Goal: Information Seeking & Learning: Learn about a topic

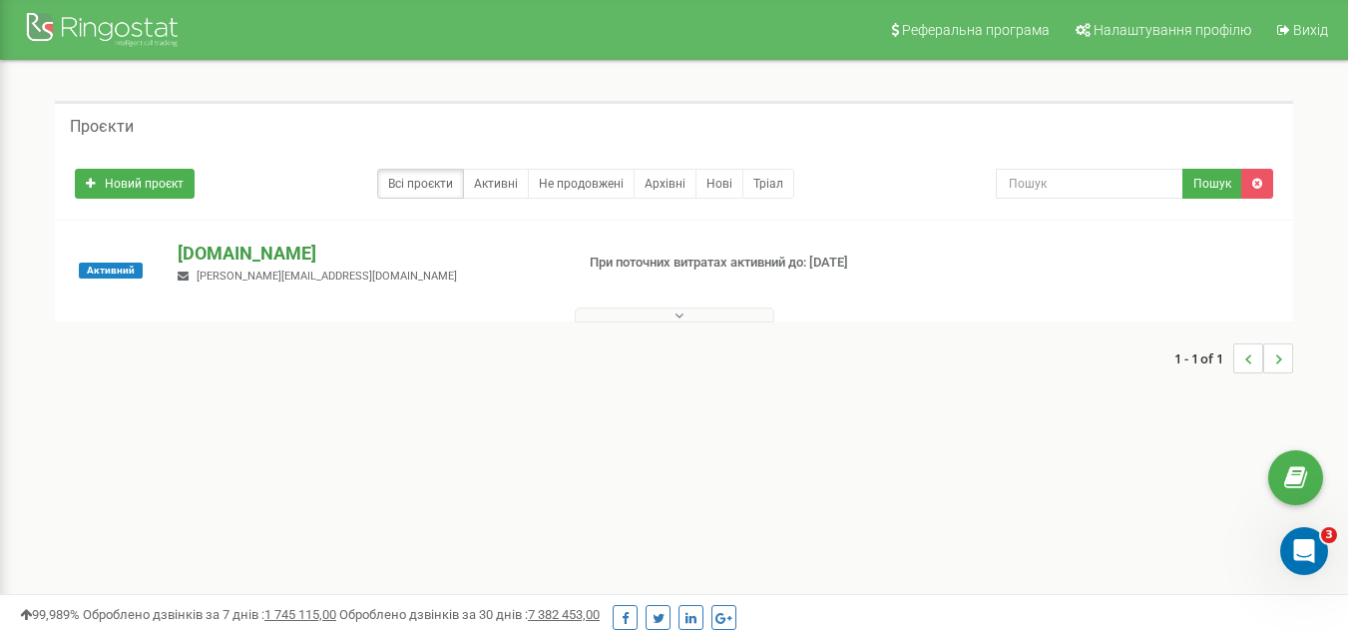
click at [241, 252] on p "[DOMAIN_NAME]" at bounding box center [367, 254] width 379 height 26
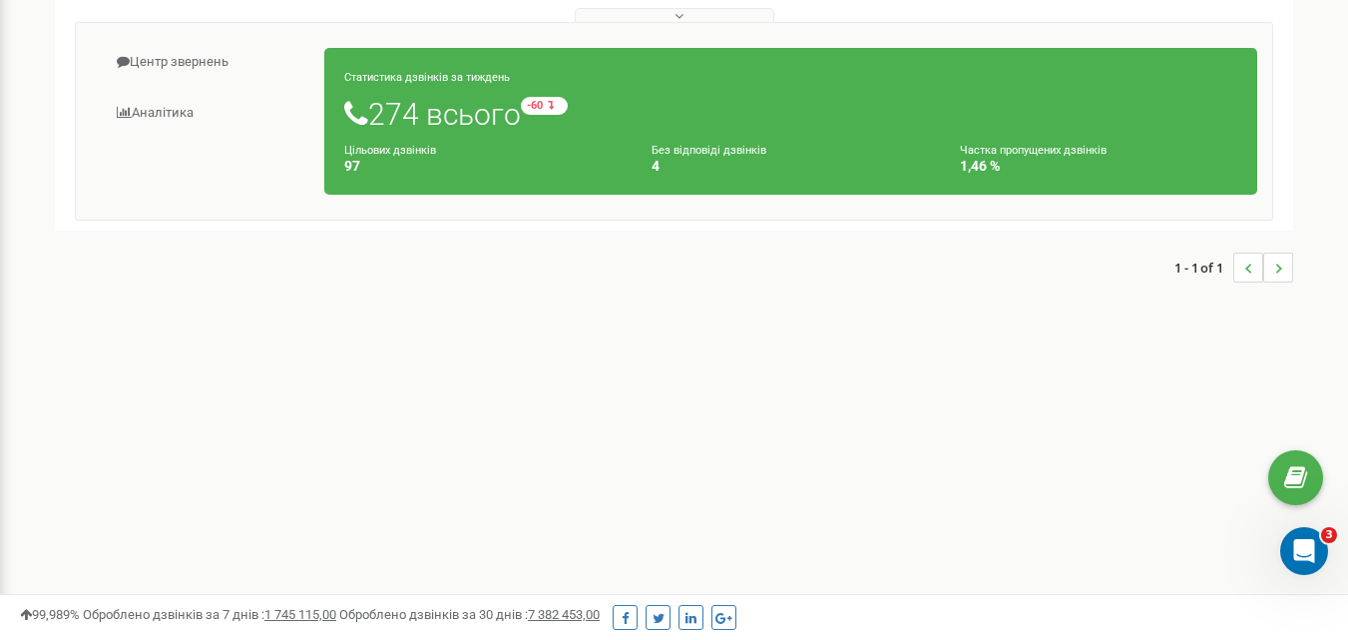
scroll to position [200, 0]
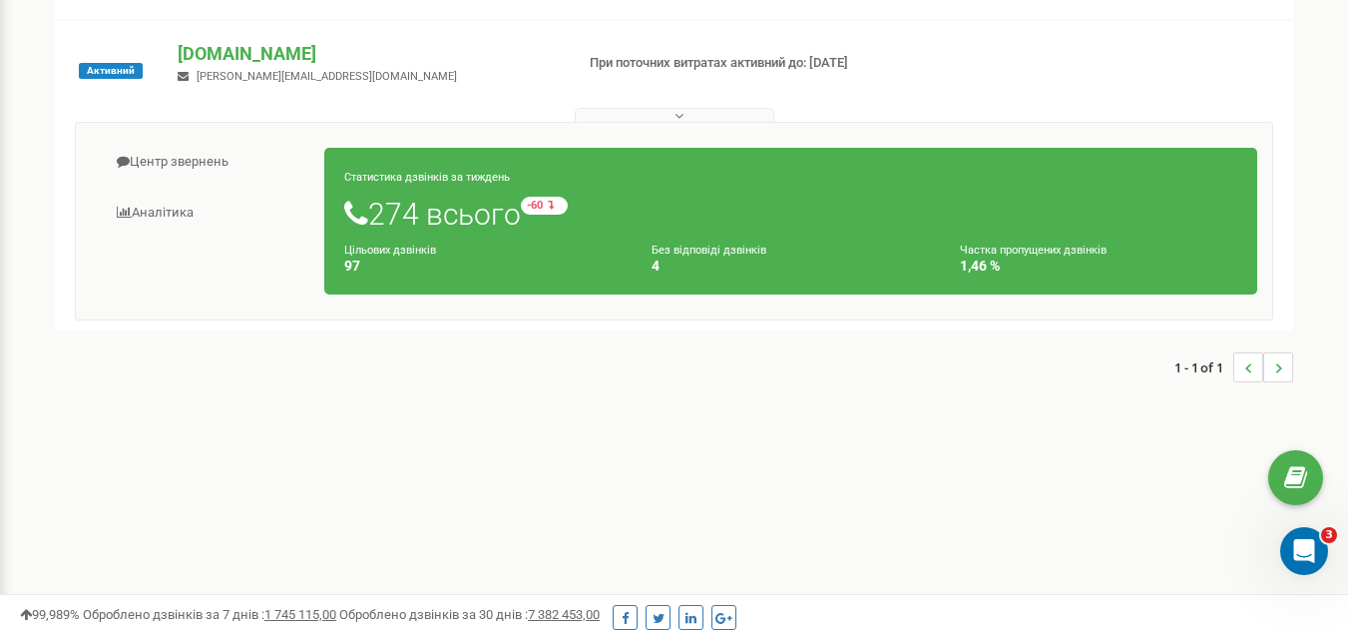
click at [660, 268] on h4 "4" at bounding box center [790, 266] width 277 height 15
click at [358, 268] on h4 "97" at bounding box center [482, 266] width 277 height 15
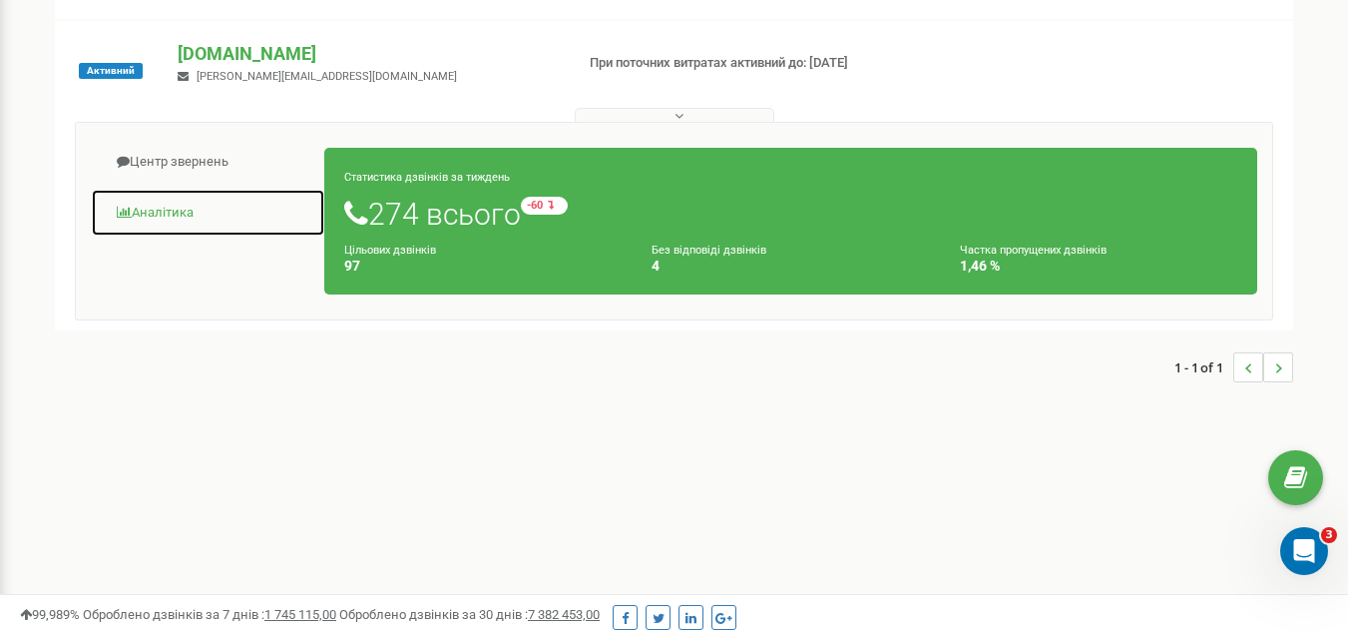
click at [166, 217] on link "Аналiтика" at bounding box center [208, 213] width 235 height 49
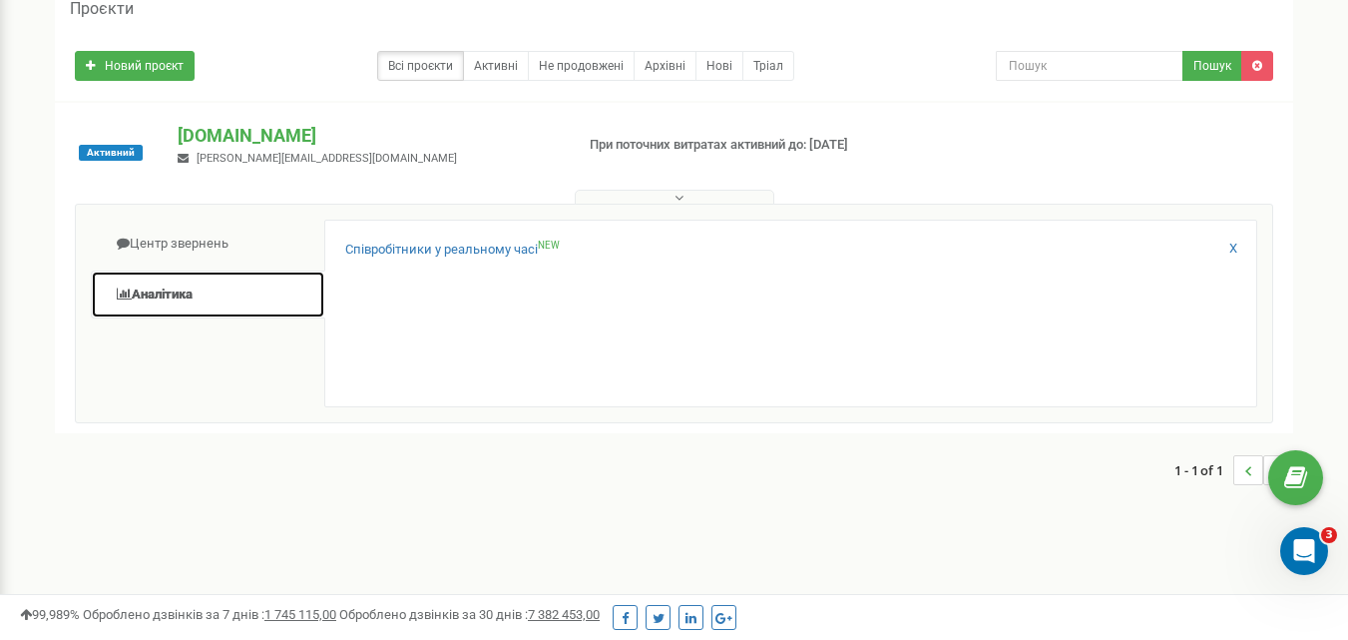
scroll to position [59, 0]
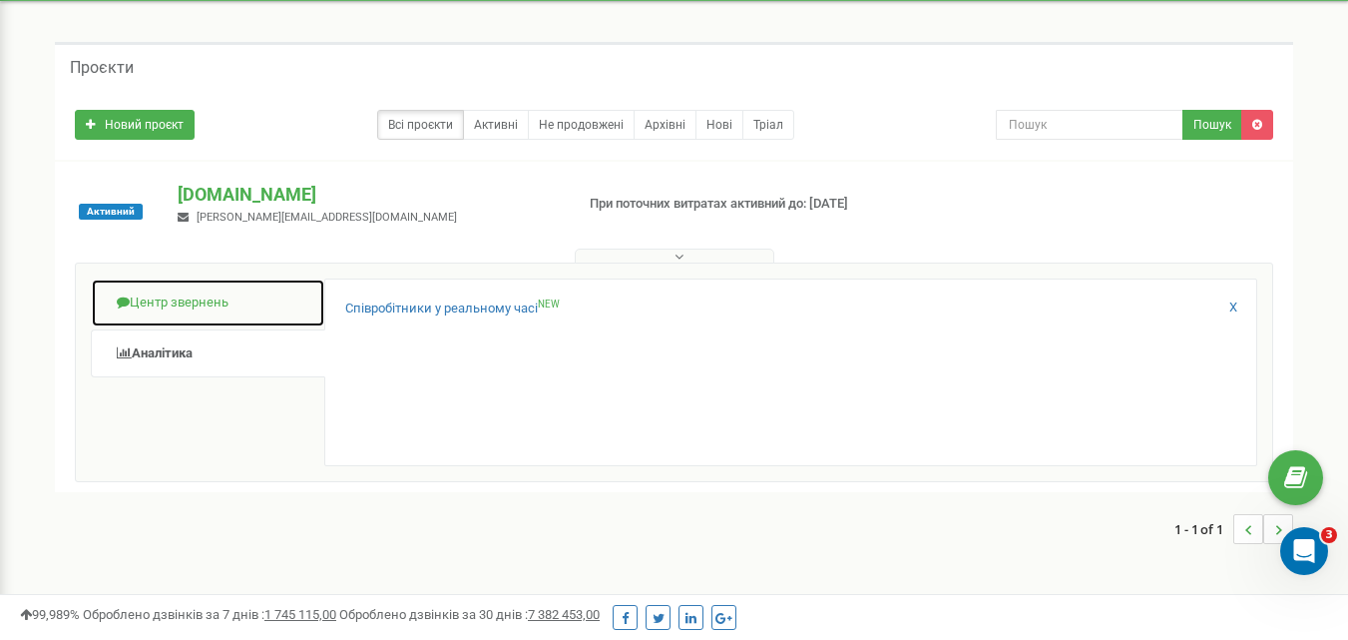
click at [182, 303] on link "Центр звернень" at bounding box center [208, 302] width 235 height 49
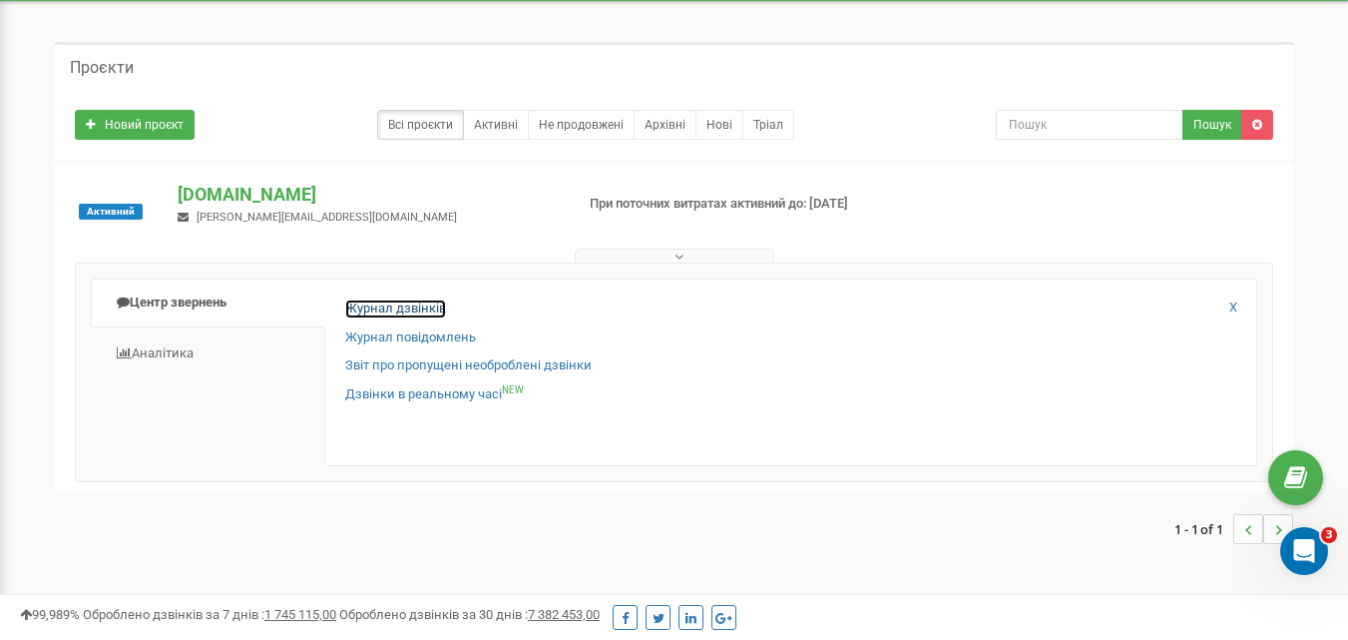
click at [421, 306] on link "Журнал дзвінків" at bounding box center [395, 308] width 101 height 19
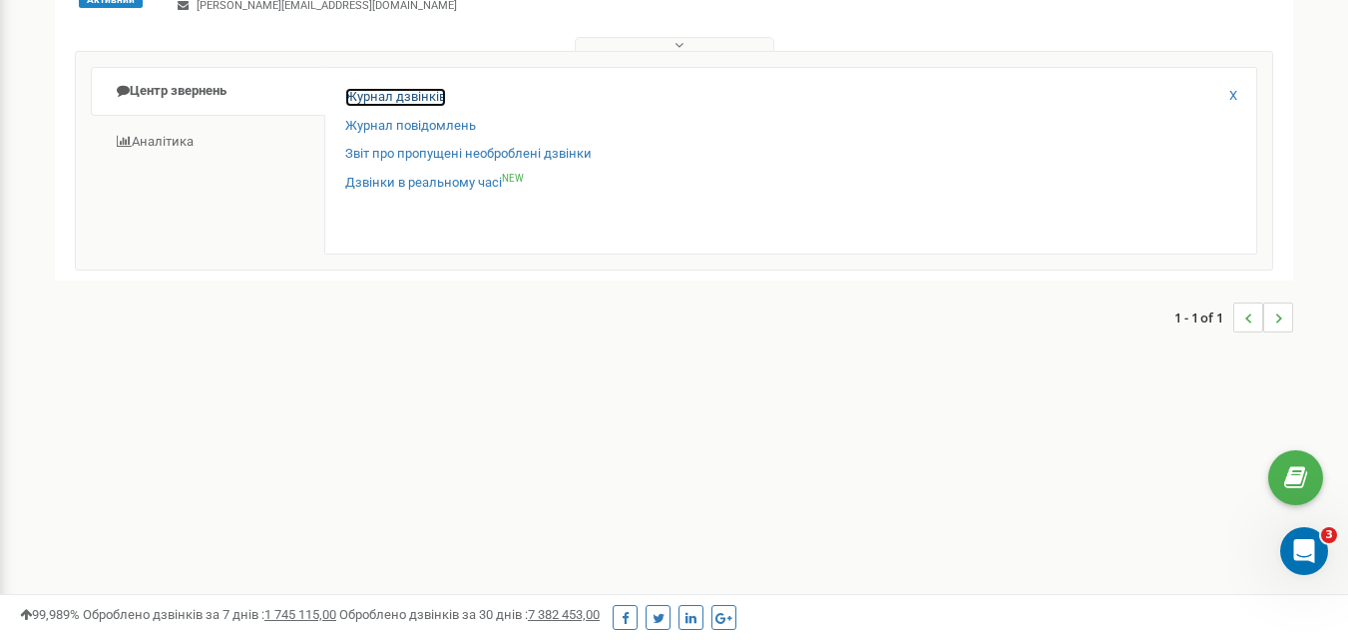
scroll to position [180, 0]
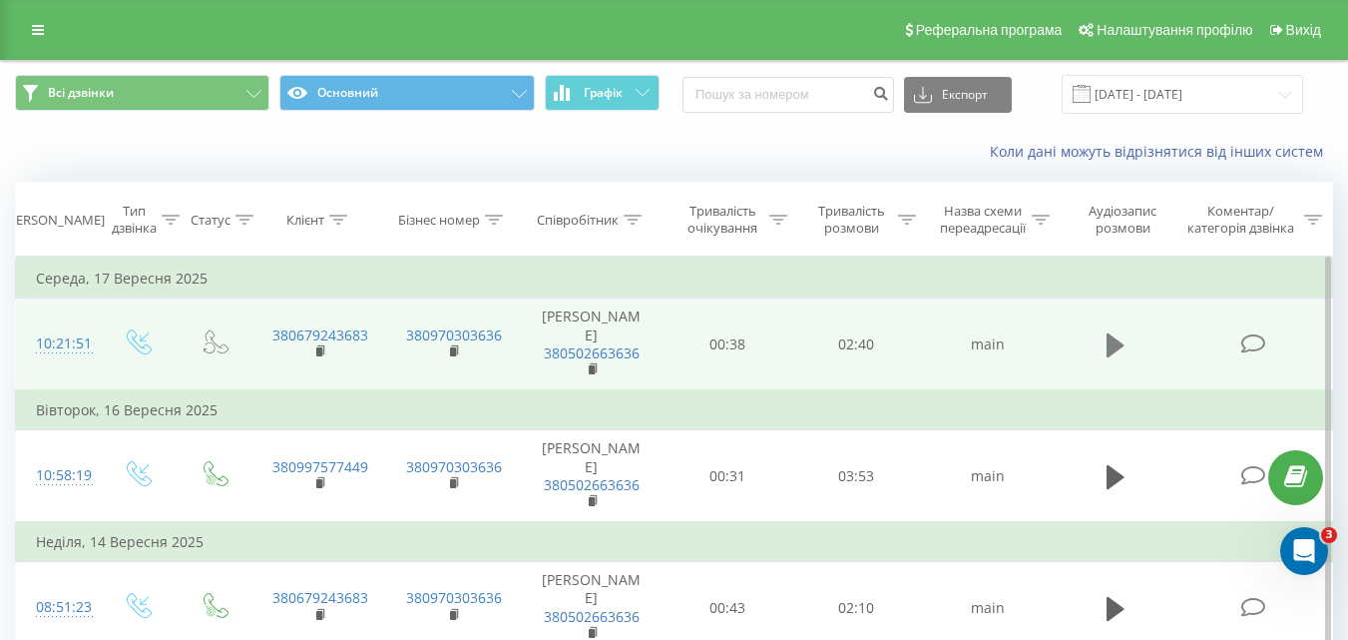
click at [1117, 335] on icon at bounding box center [1116, 345] width 18 height 24
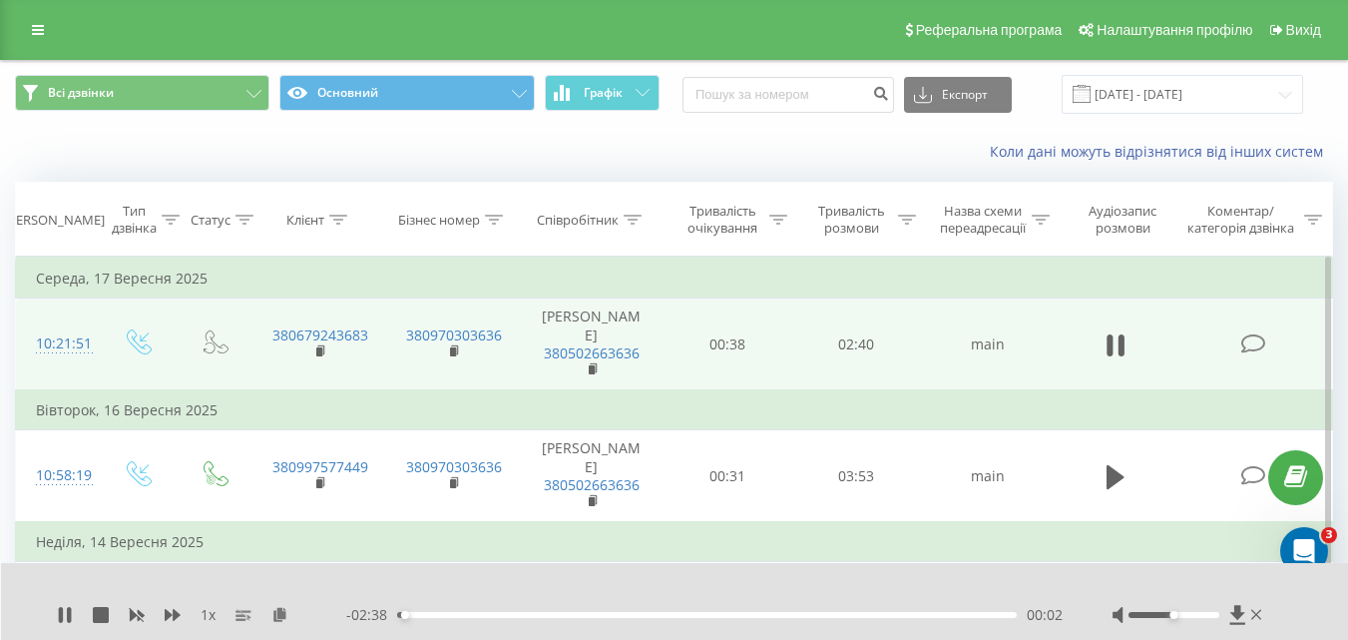
click at [1151, 617] on div at bounding box center [1174, 615] width 91 height 6
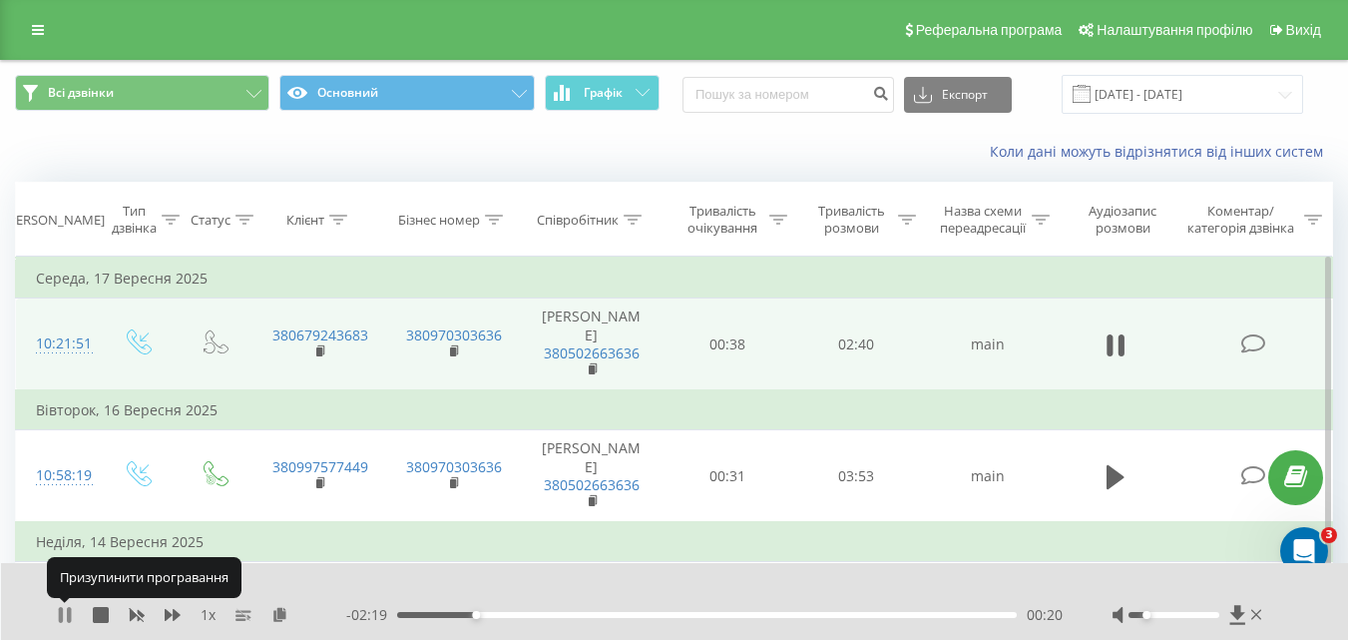
click at [64, 613] on icon at bounding box center [65, 615] width 16 height 16
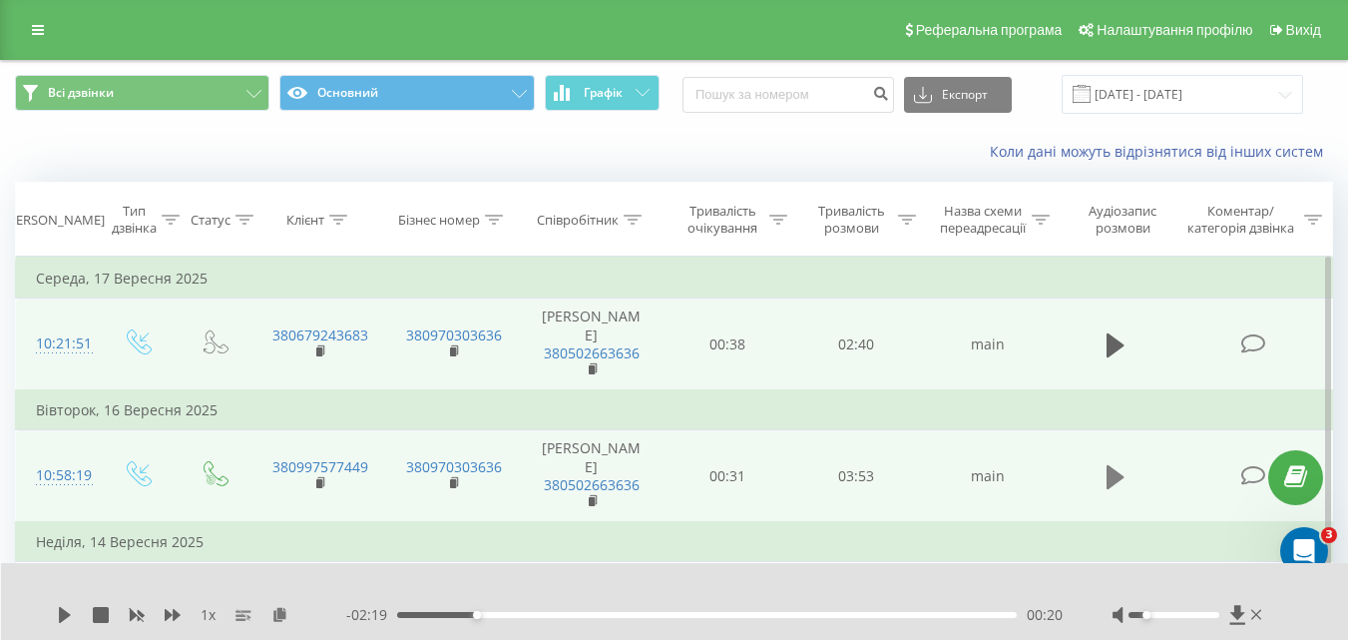
click at [1113, 464] on icon at bounding box center [1116, 476] width 18 height 24
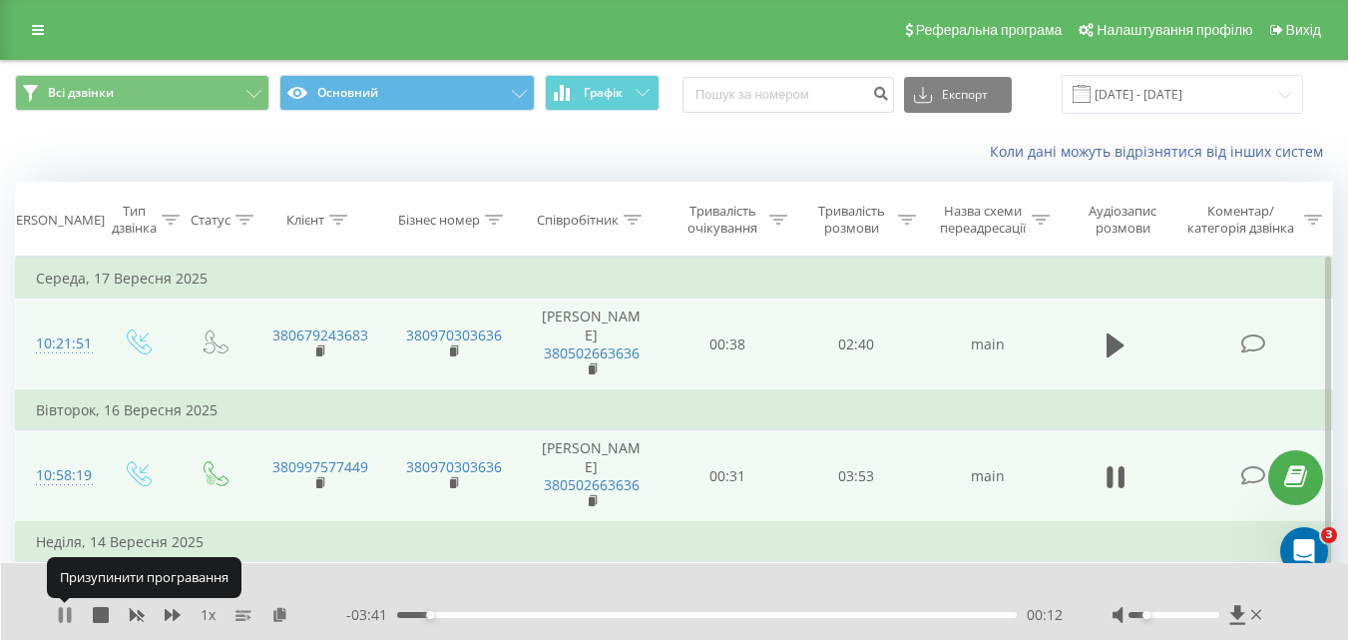
click at [69, 610] on icon at bounding box center [69, 615] width 4 height 16
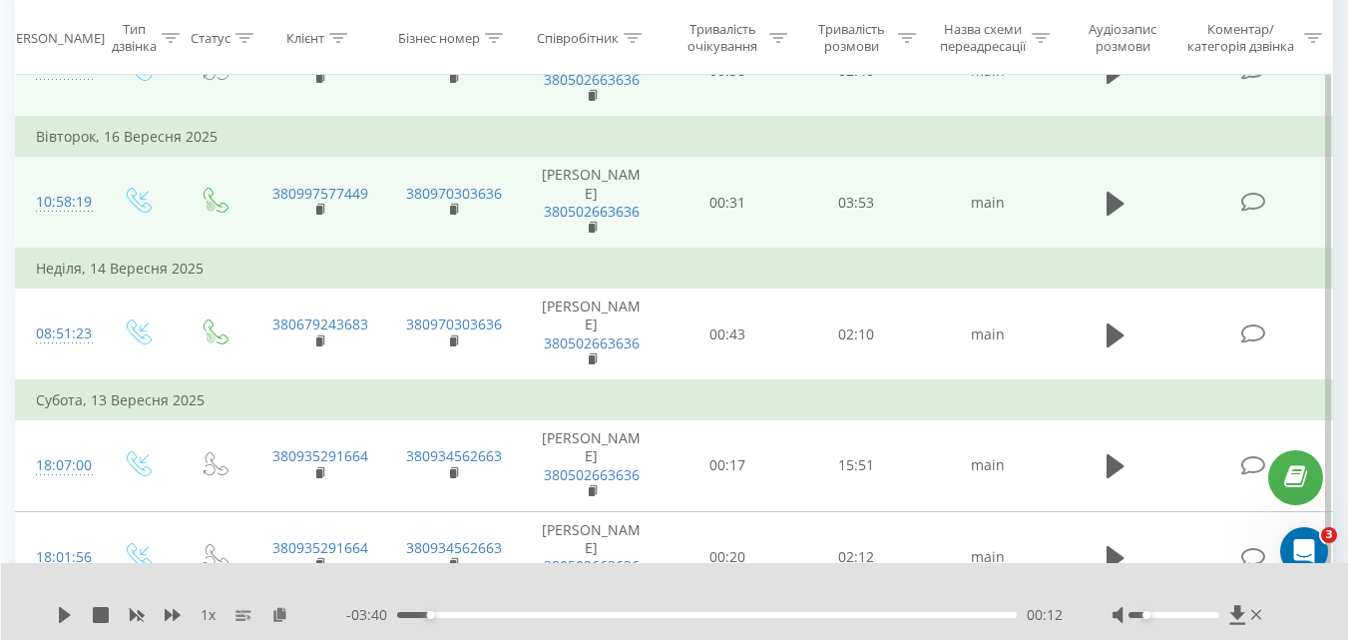
scroll to position [299, 0]
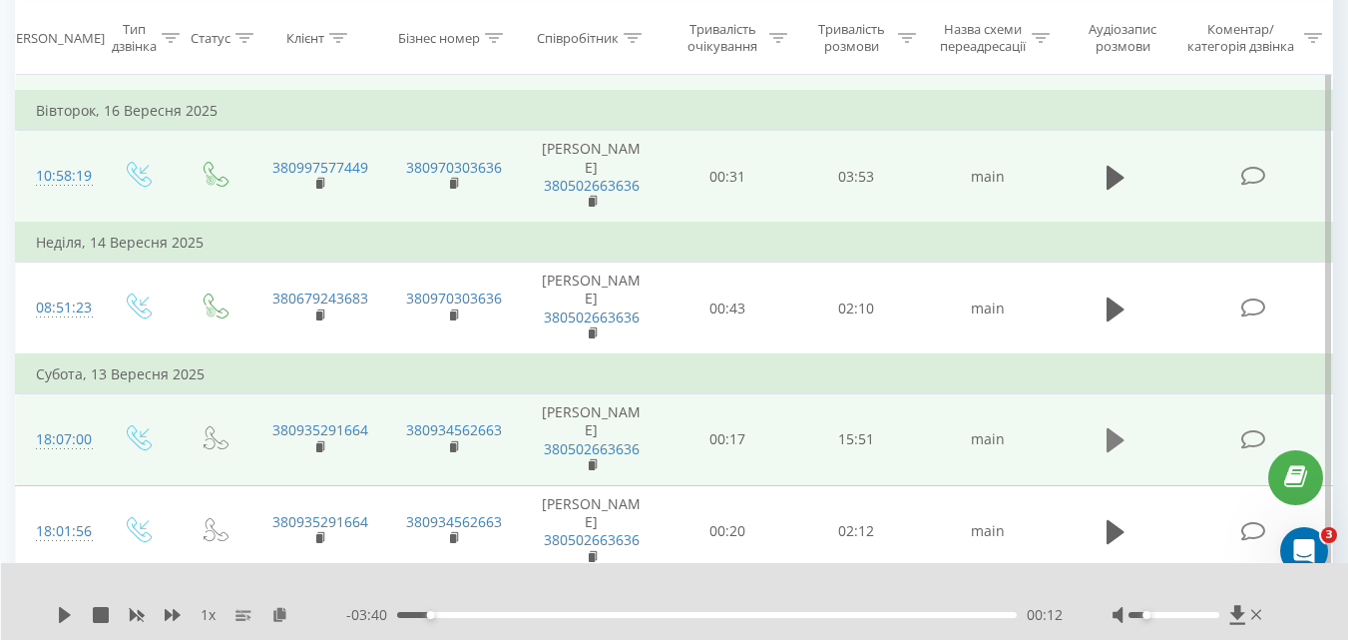
click at [1111, 428] on icon at bounding box center [1116, 440] width 18 height 24
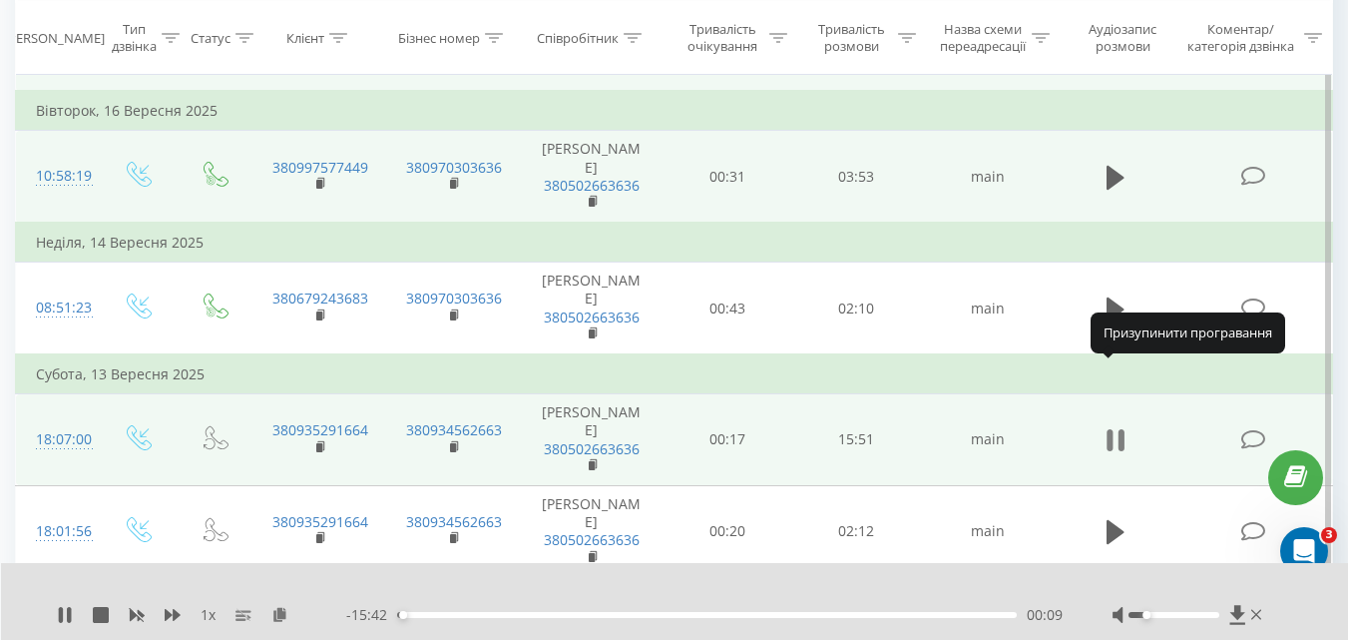
click at [1118, 426] on icon at bounding box center [1116, 440] width 18 height 28
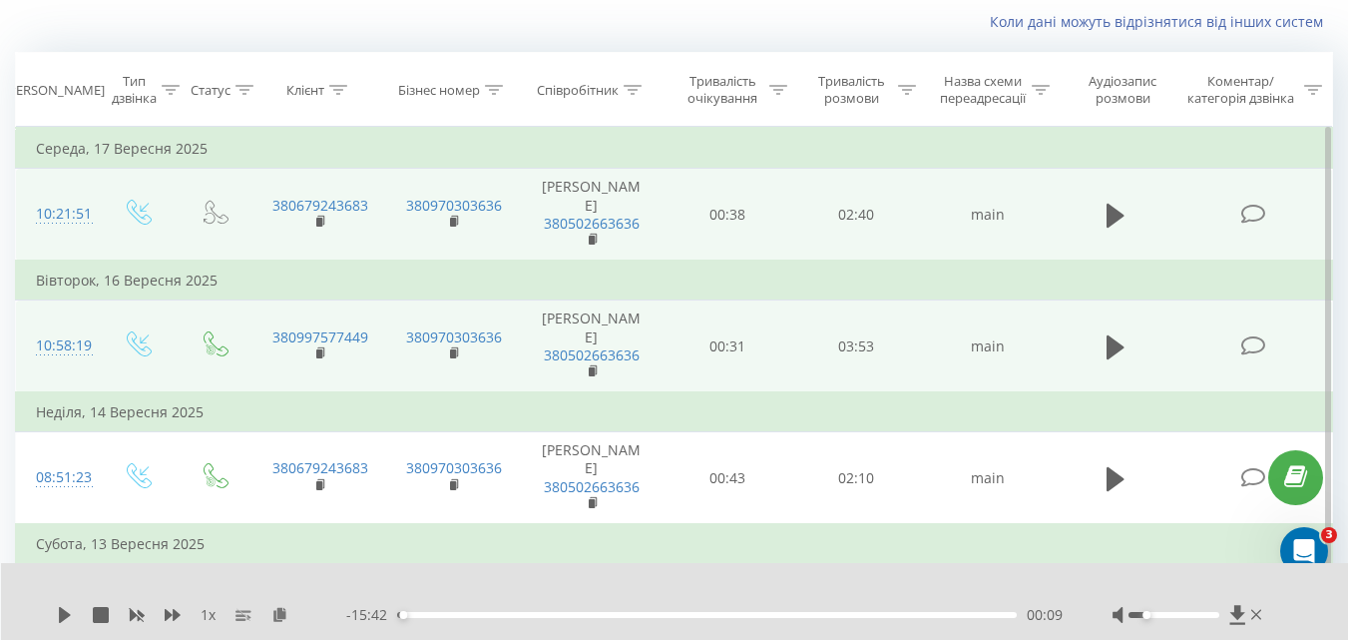
scroll to position [0, 0]
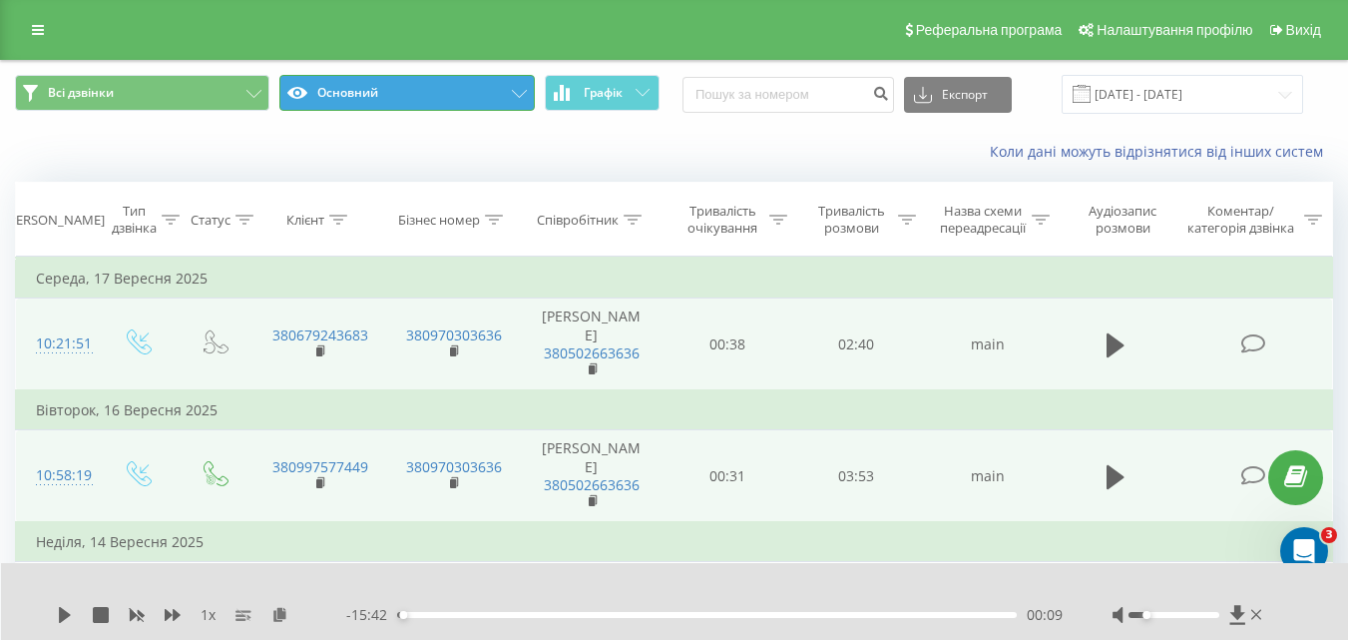
click at [462, 81] on button "Основний" at bounding box center [406, 93] width 255 height 36
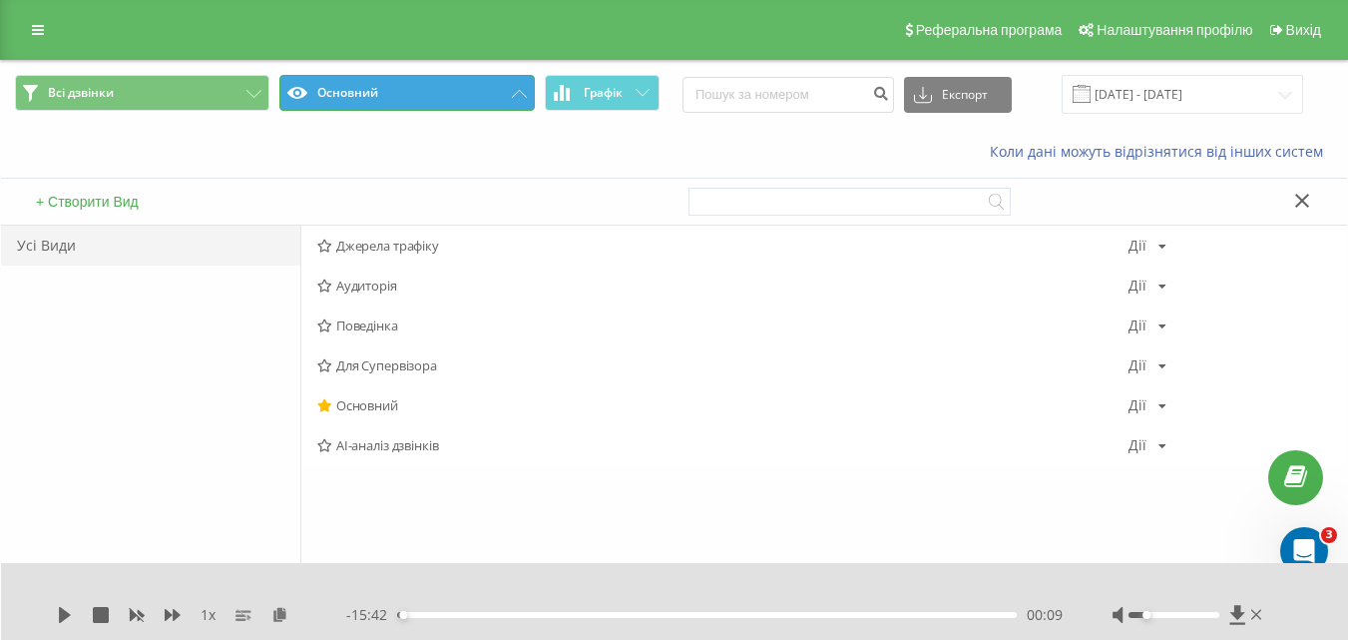
click at [462, 81] on button "Основний" at bounding box center [406, 93] width 255 height 36
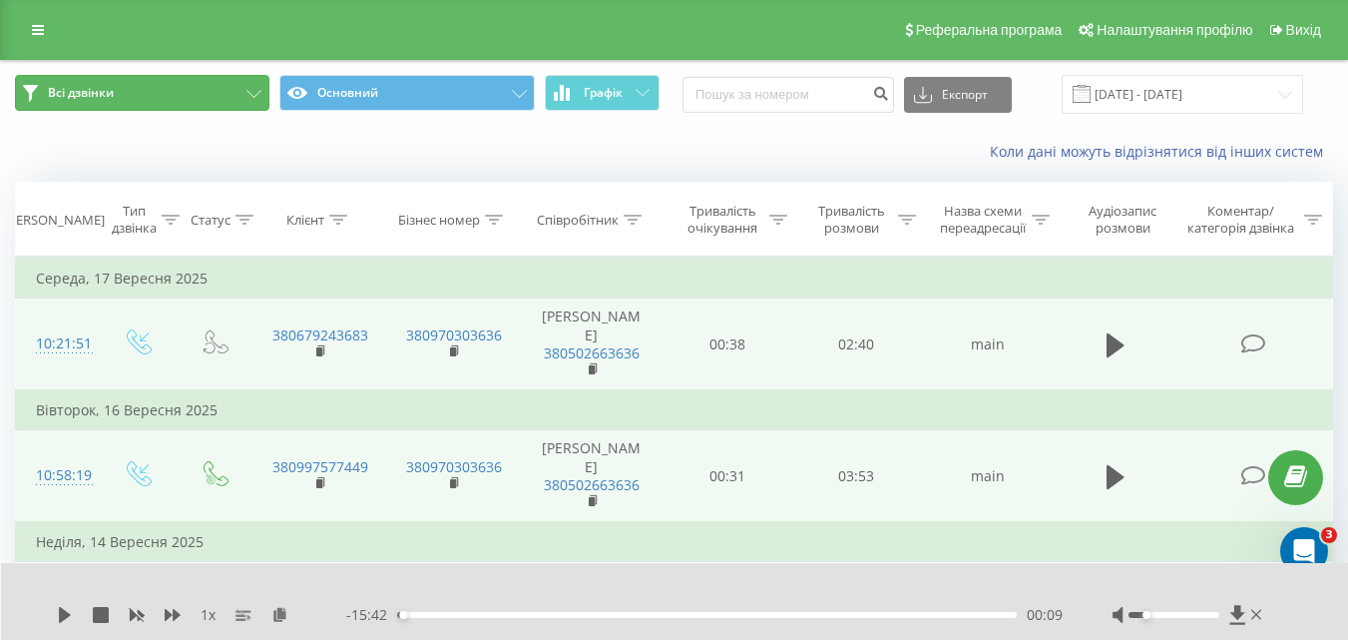
click at [101, 95] on span "Всі дзвінки" at bounding box center [81, 93] width 66 height 16
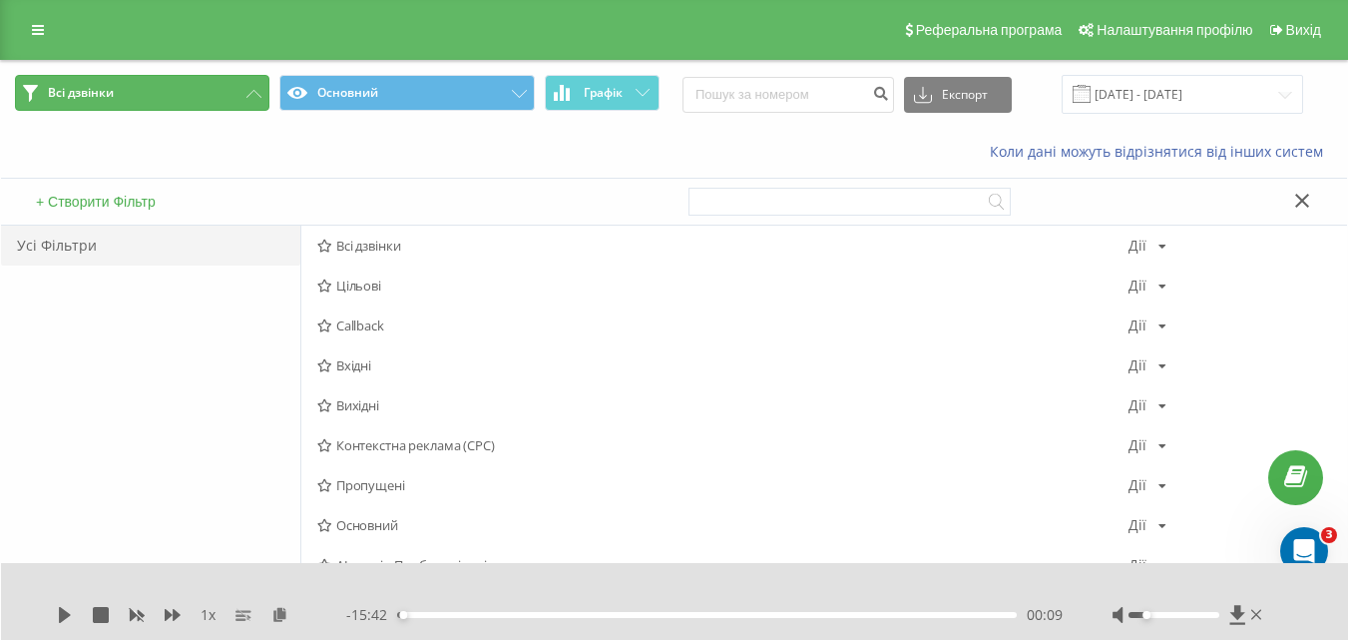
click at [101, 95] on span "Всі дзвінки" at bounding box center [81, 93] width 66 height 16
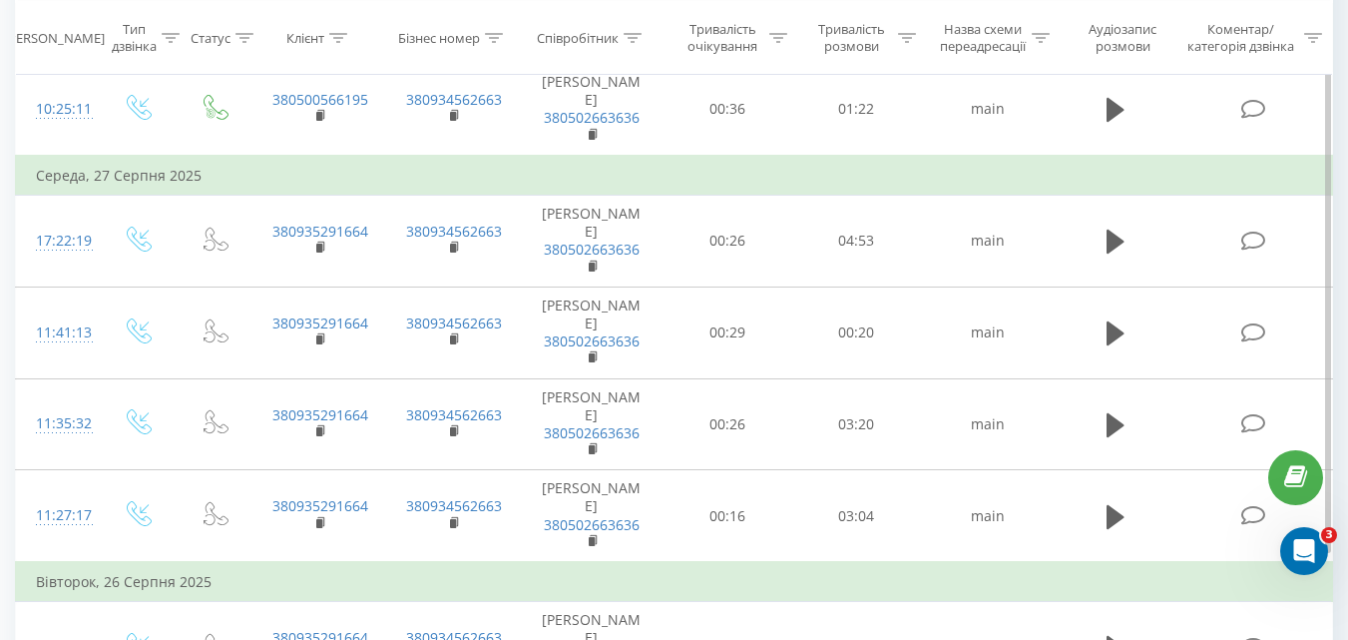
scroll to position [2028, 0]
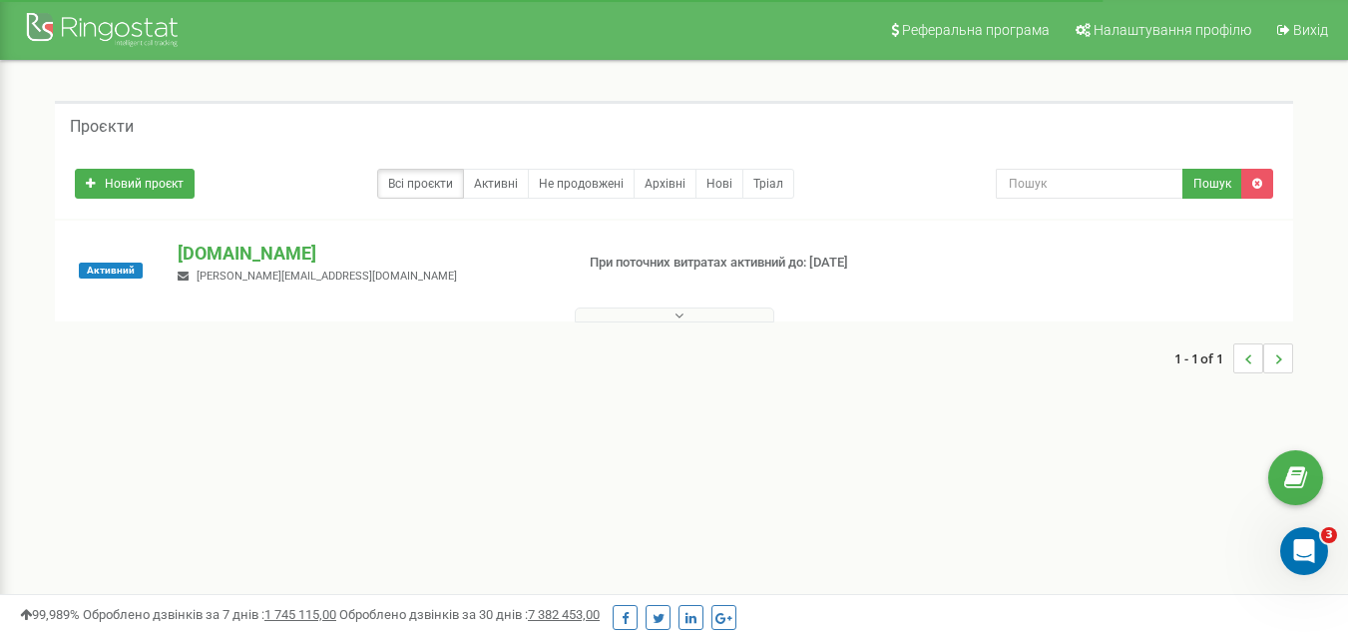
click at [680, 316] on icon at bounding box center [679, 315] width 9 height 14
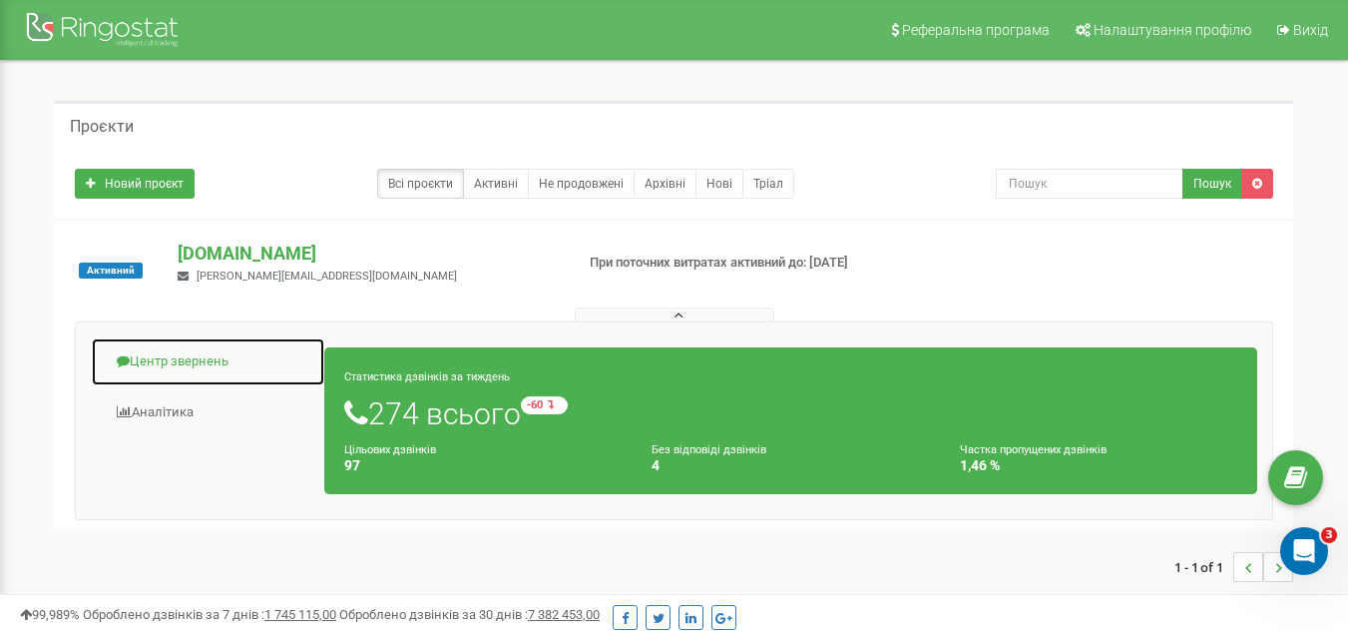
click at [183, 359] on link "Центр звернень" at bounding box center [208, 361] width 235 height 49
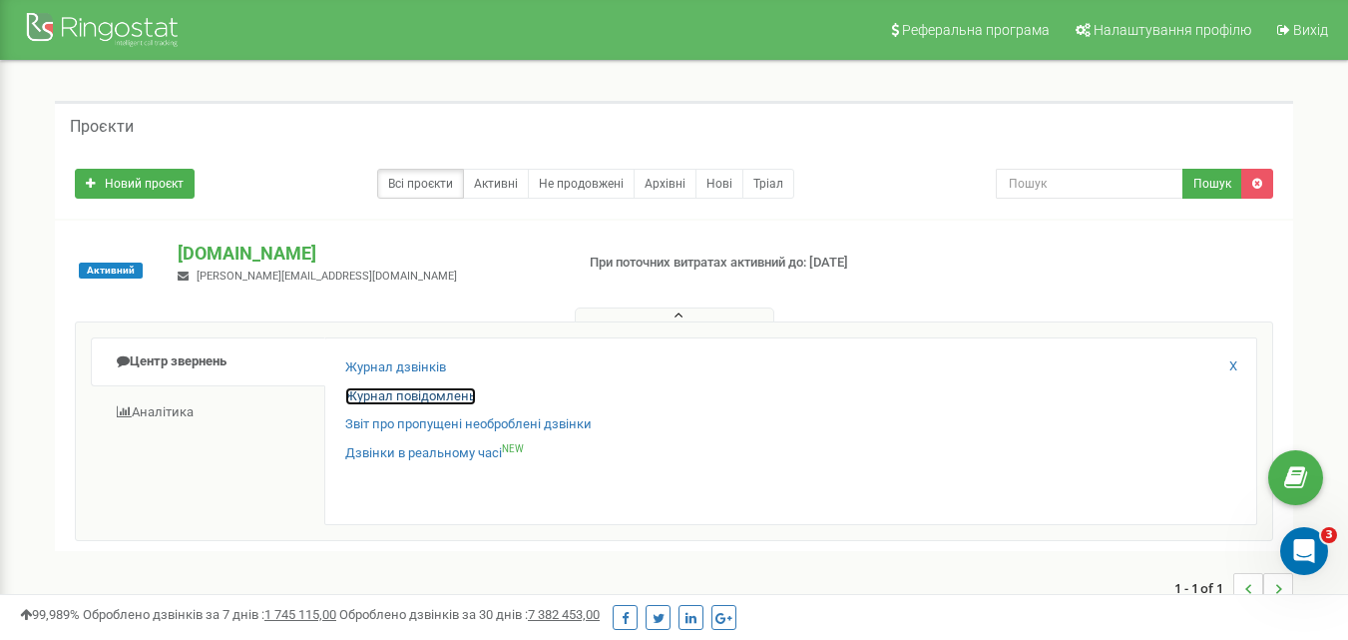
click at [428, 400] on link "Журнал повідомлень" at bounding box center [410, 396] width 131 height 19
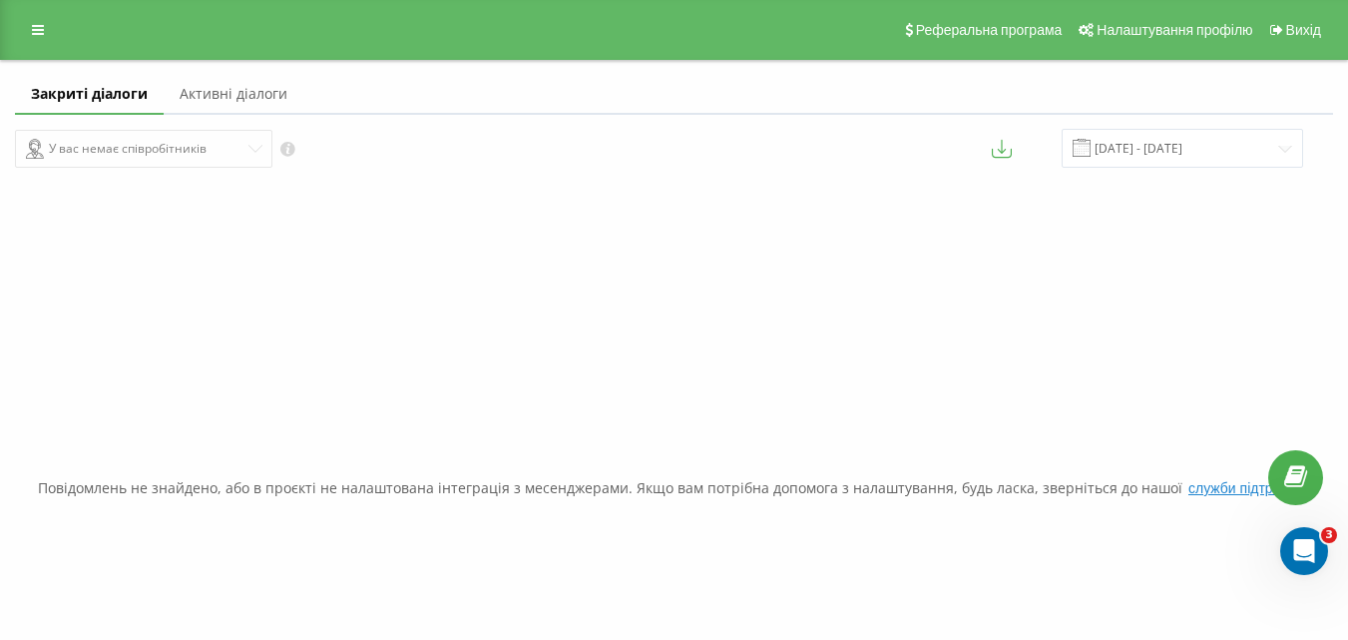
click at [240, 99] on link "Активні діалоги" at bounding box center [234, 95] width 140 height 40
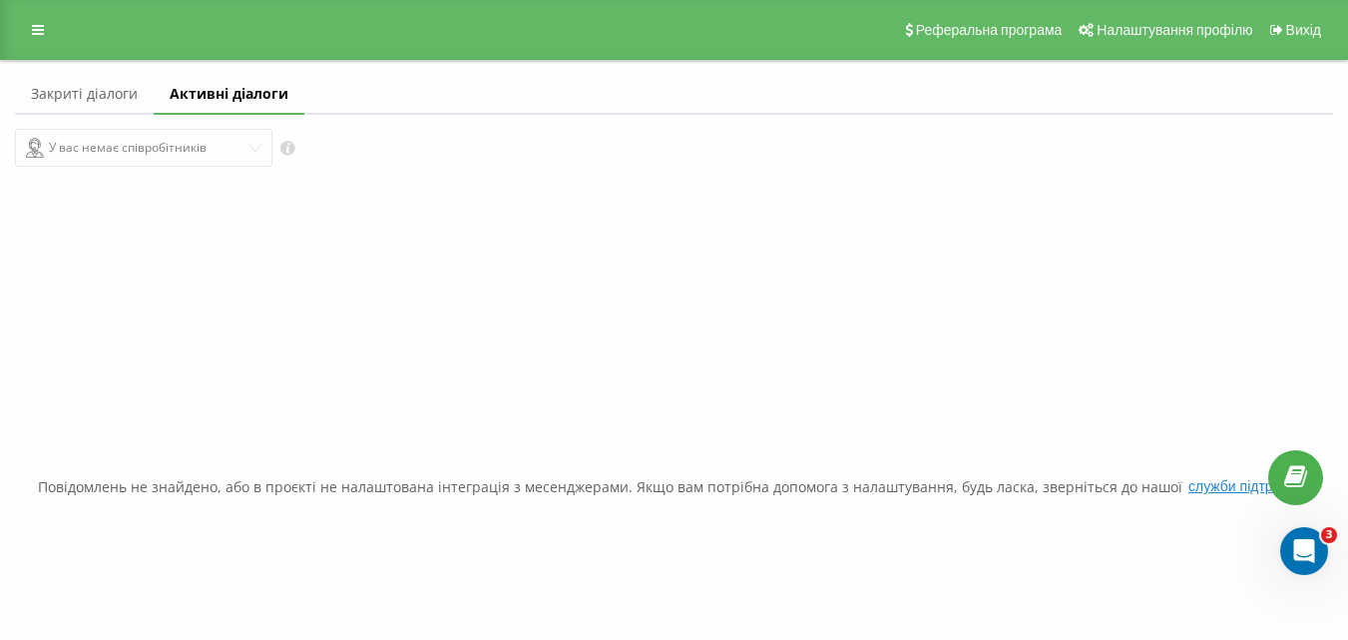
click at [91, 96] on link "Закриті діалоги" at bounding box center [84, 95] width 139 height 40
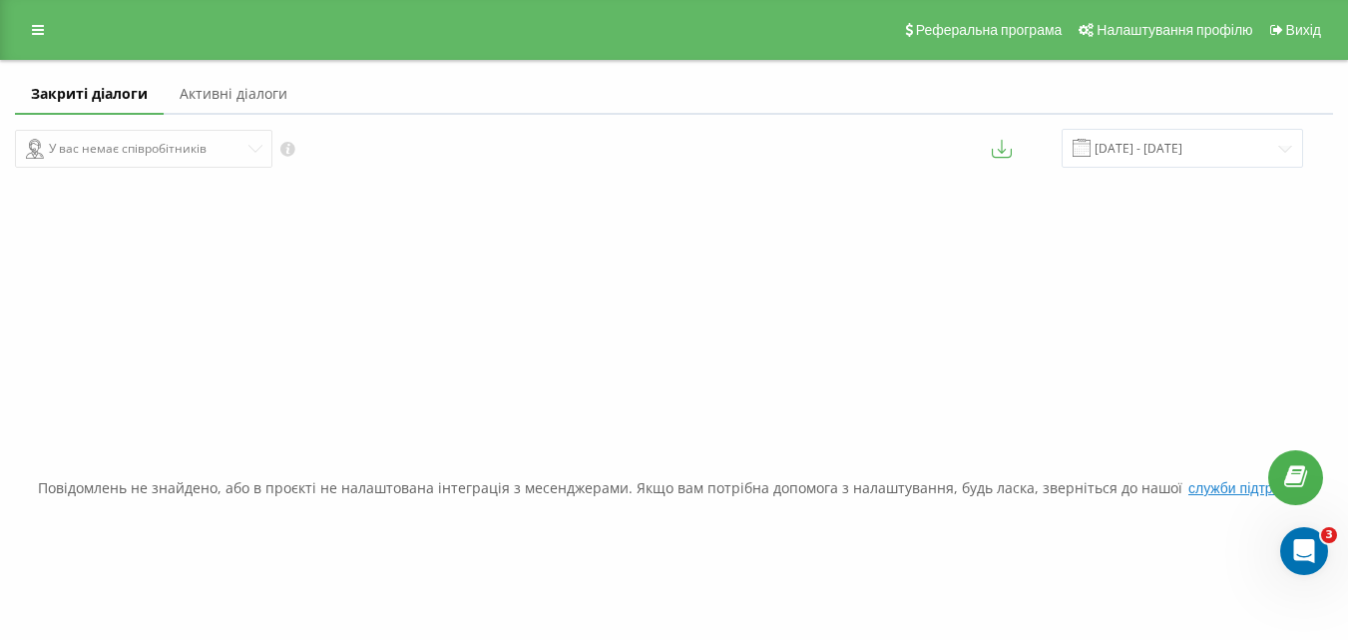
click at [210, 143] on div "У вас немає співробітників" at bounding box center [337, 148] width 645 height 39
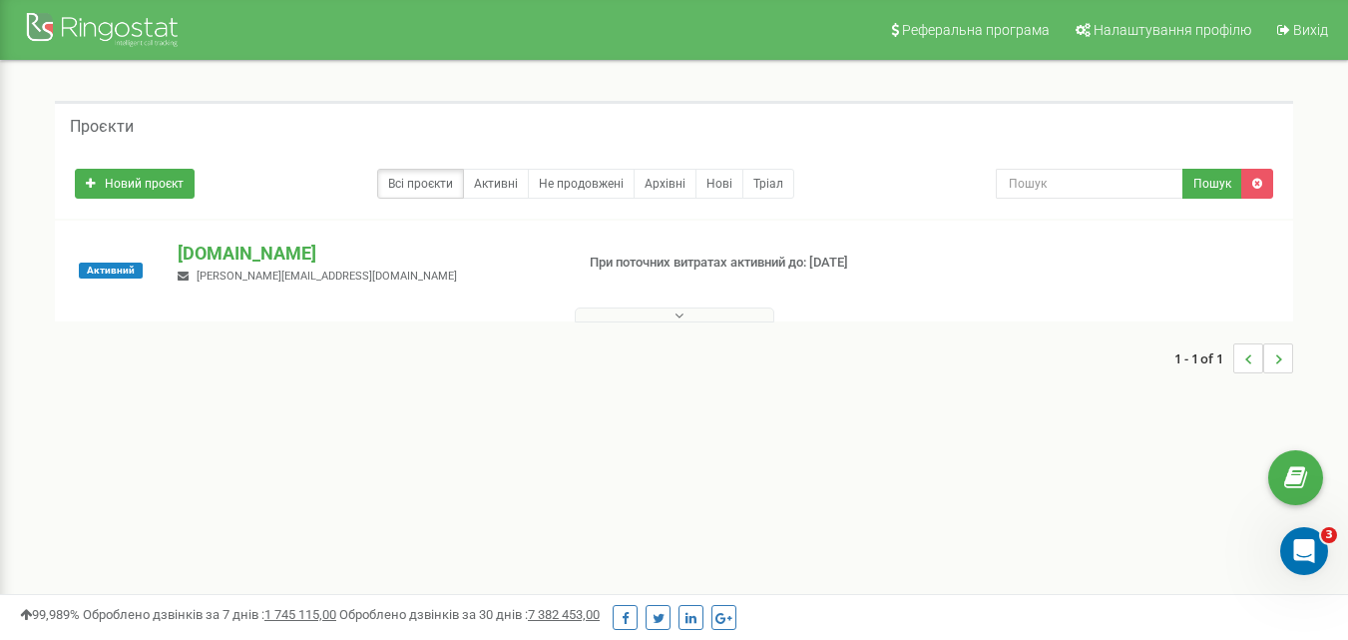
click at [651, 503] on div "Реферальна програма Налаштування профілю Вихід Проєкти Новий проєкт Всі проєкти…" at bounding box center [674, 599] width 1348 height 1198
click at [239, 252] on p "[DOMAIN_NAME]" at bounding box center [367, 254] width 379 height 26
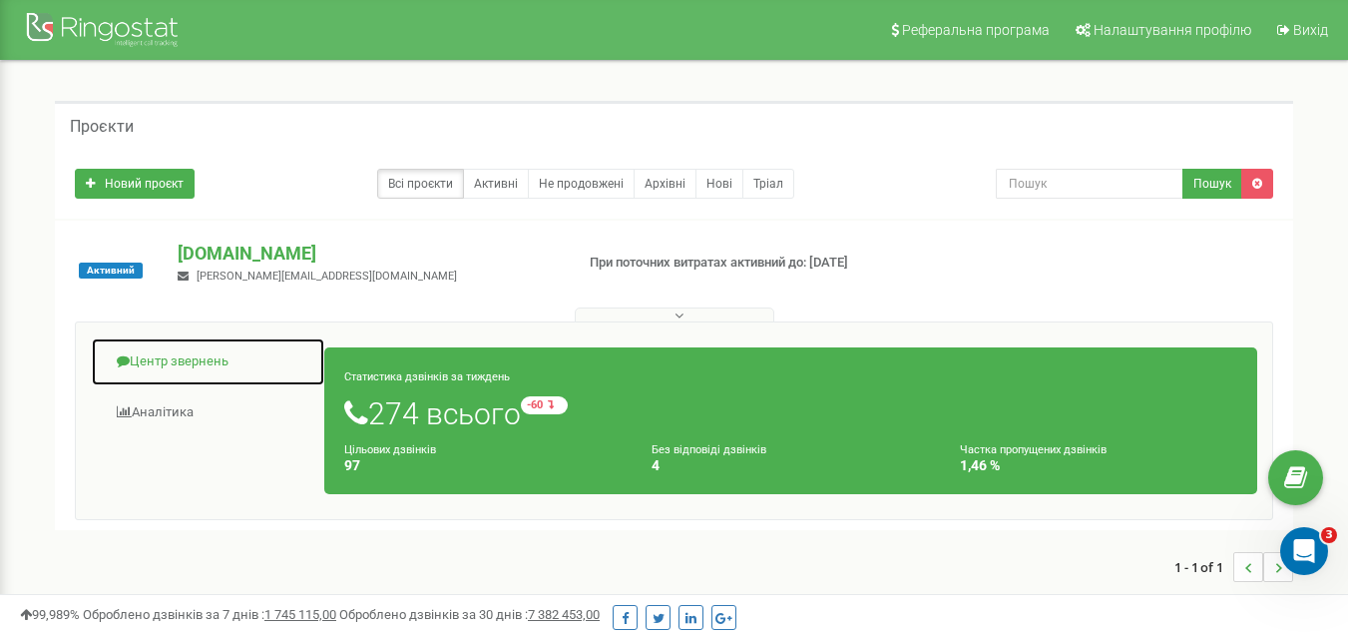
click at [176, 359] on link "Центр звернень" at bounding box center [208, 361] width 235 height 49
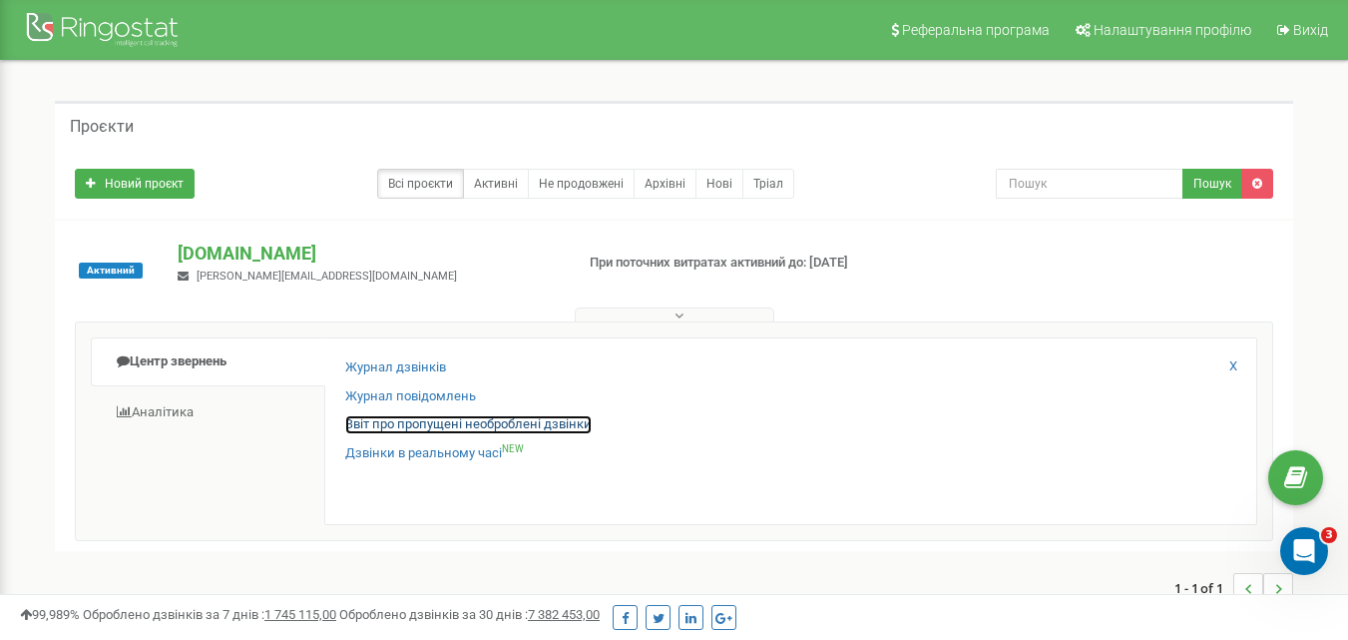
click at [474, 423] on link "Звіт про пропущені необроблені дзвінки" at bounding box center [468, 424] width 247 height 19
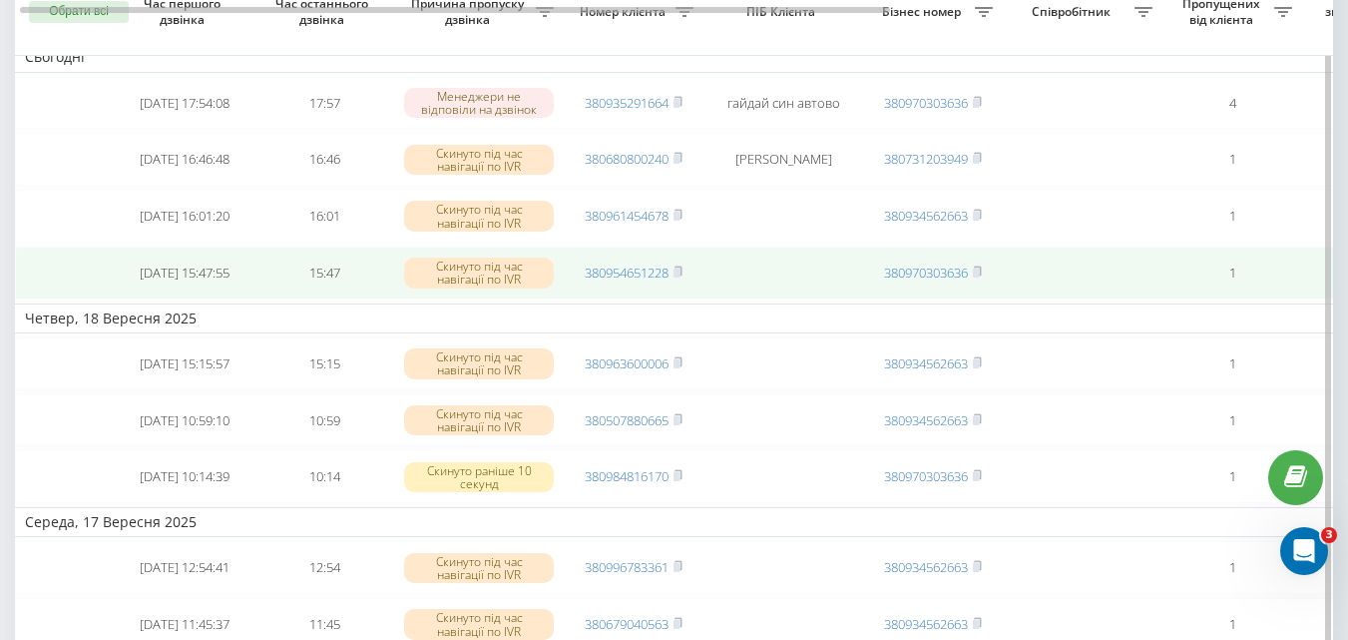
scroll to position [100, 0]
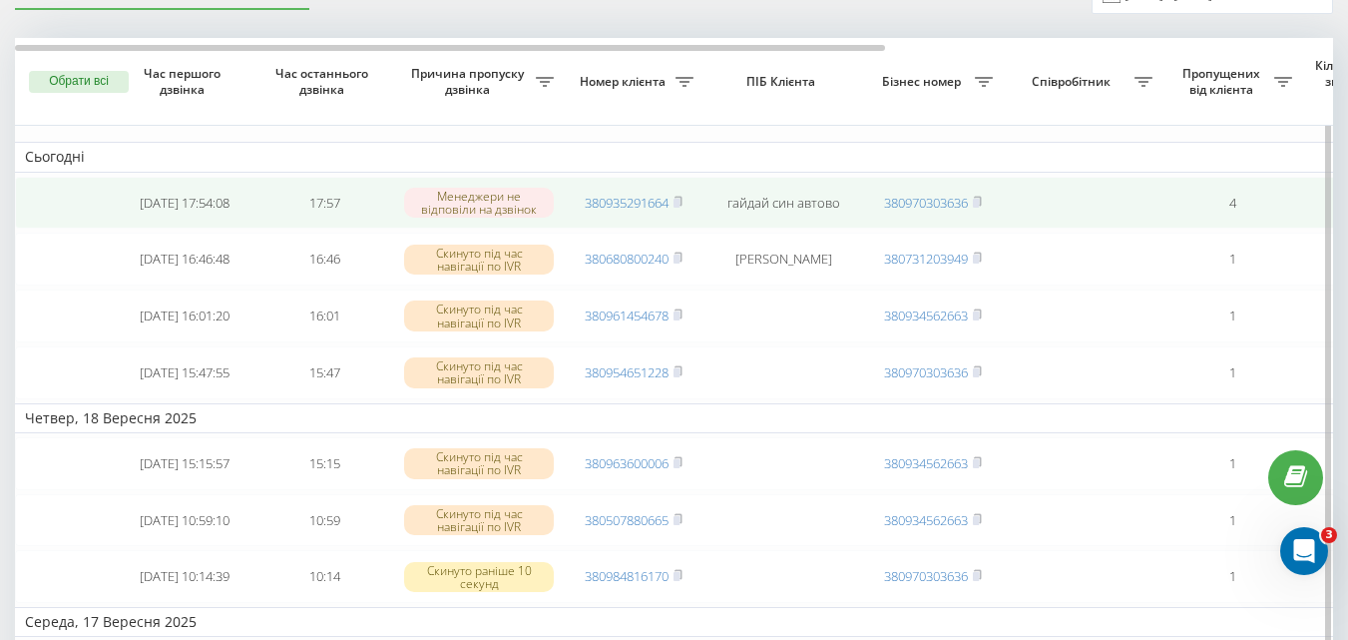
click at [794, 203] on td "гайдай син автово" at bounding box center [784, 203] width 160 height 53
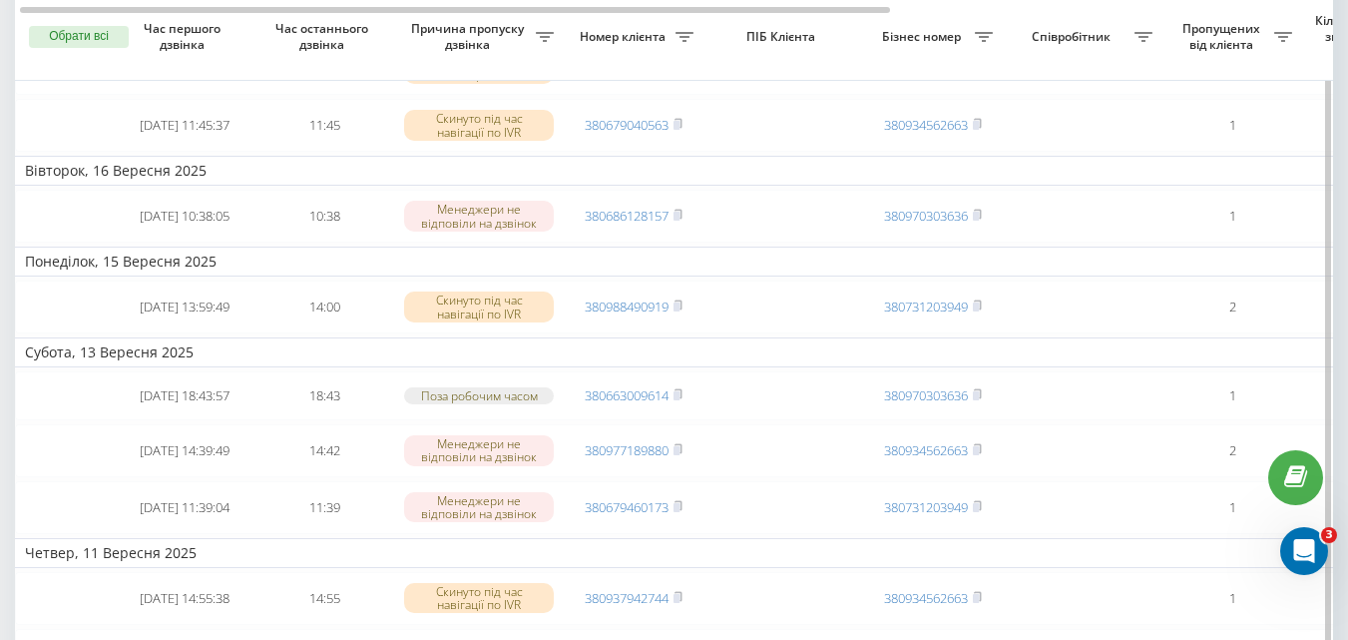
scroll to position [0, 0]
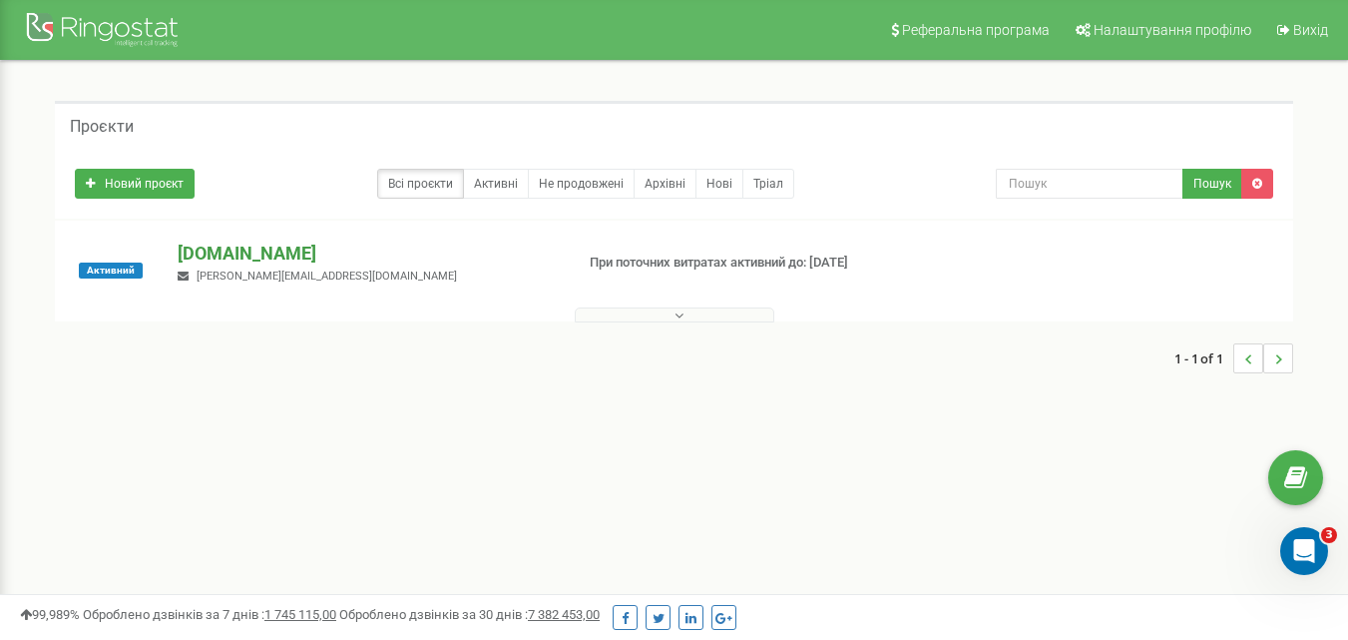
click at [239, 251] on p "[DOMAIN_NAME]" at bounding box center [367, 254] width 379 height 26
click at [671, 314] on button at bounding box center [675, 314] width 200 height 15
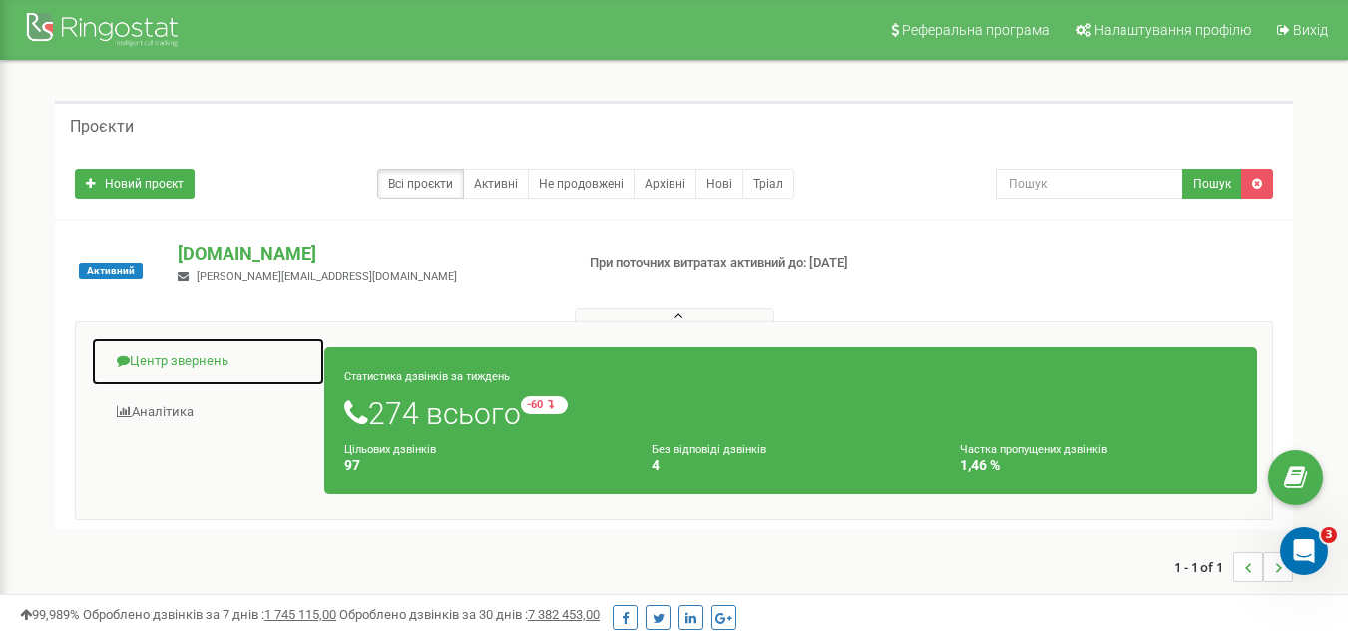
click at [188, 357] on link "Центр звернень" at bounding box center [208, 361] width 235 height 49
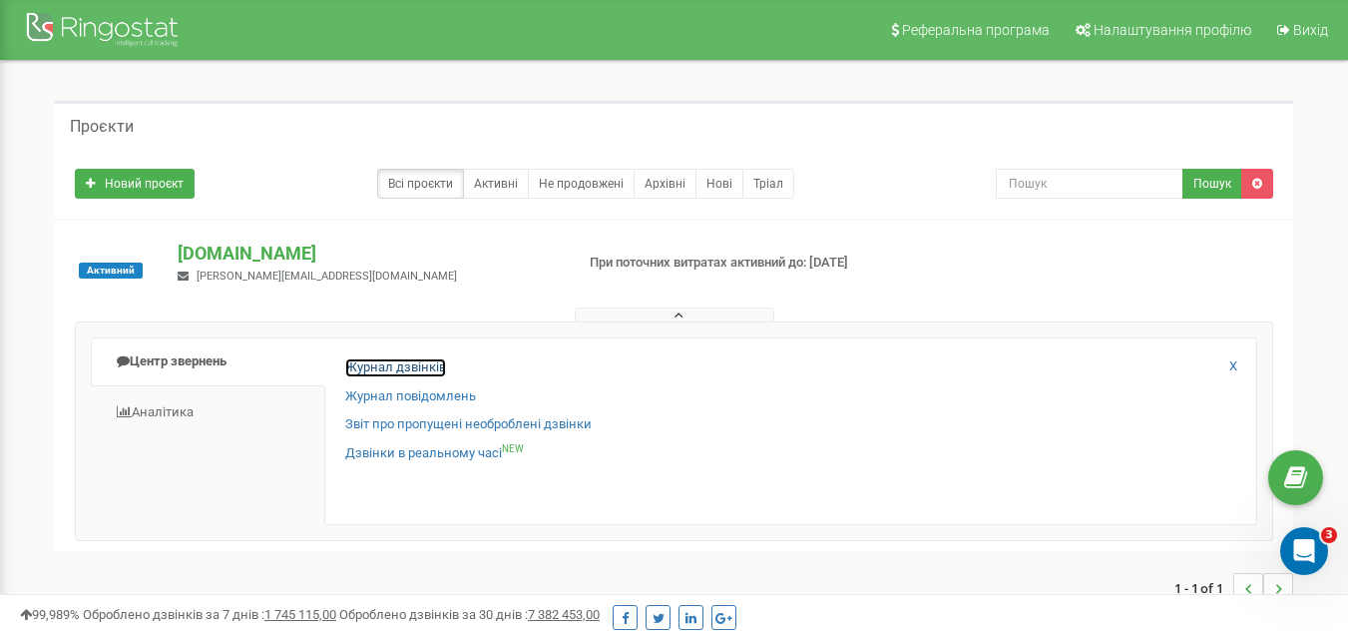
click at [369, 362] on link "Журнал дзвінків" at bounding box center [395, 367] width 101 height 19
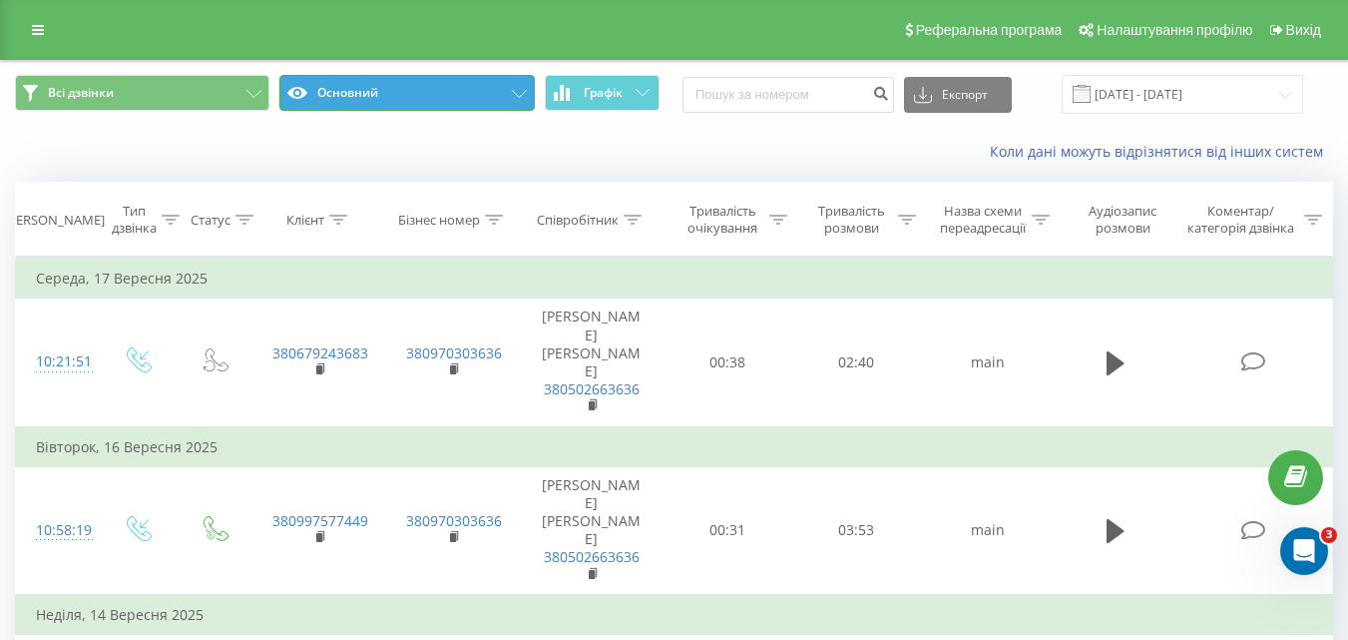
click at [398, 84] on button "Основний" at bounding box center [406, 93] width 255 height 36
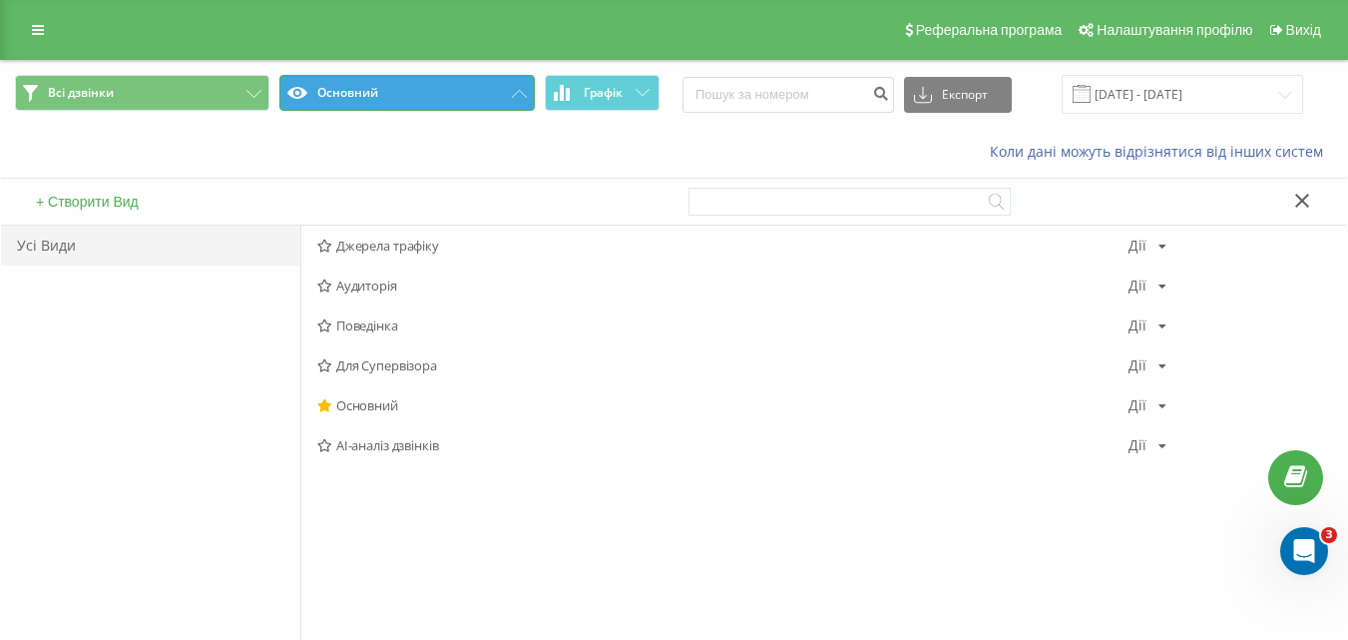
click at [398, 84] on button "Основний" at bounding box center [406, 93] width 255 height 36
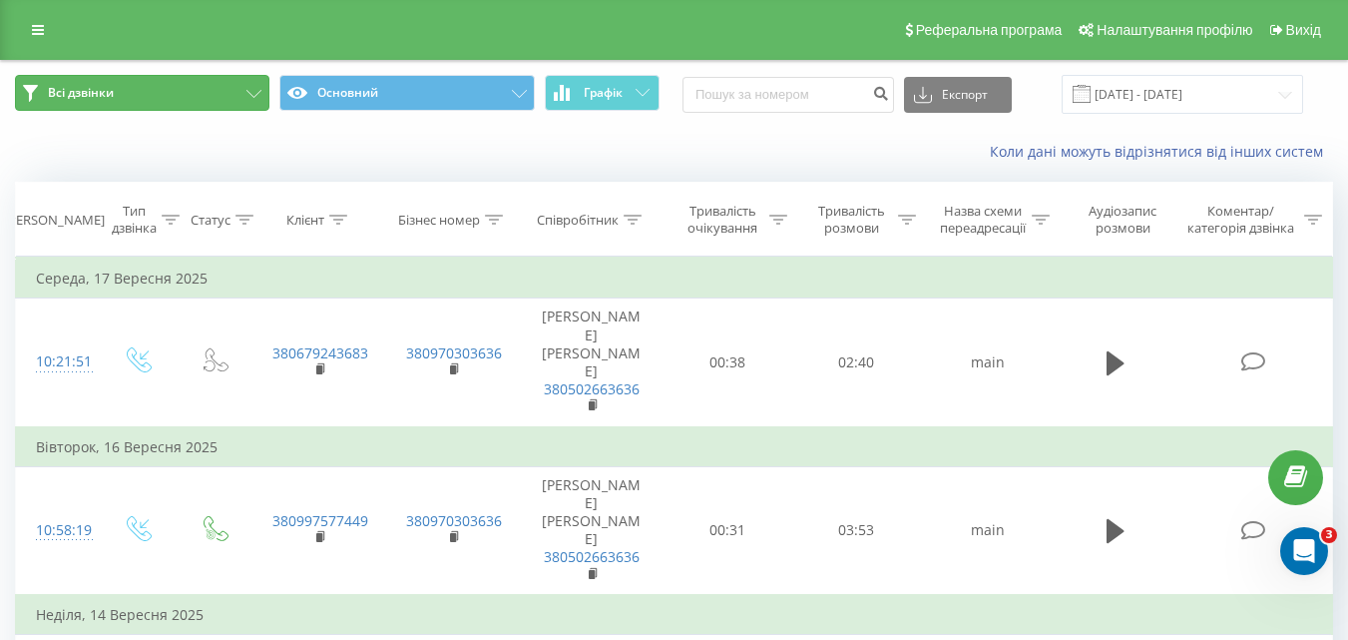
click at [227, 90] on button "Всі дзвінки" at bounding box center [142, 93] width 255 height 36
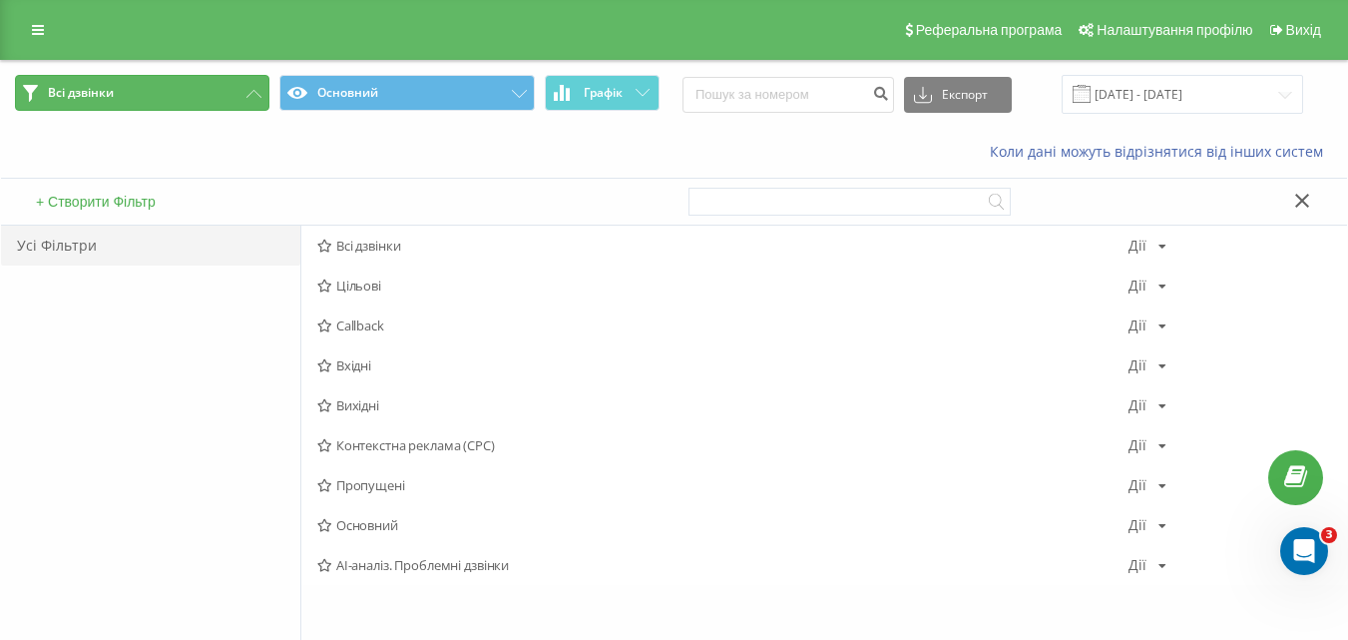
click at [227, 90] on button "Всі дзвінки" at bounding box center [142, 93] width 255 height 36
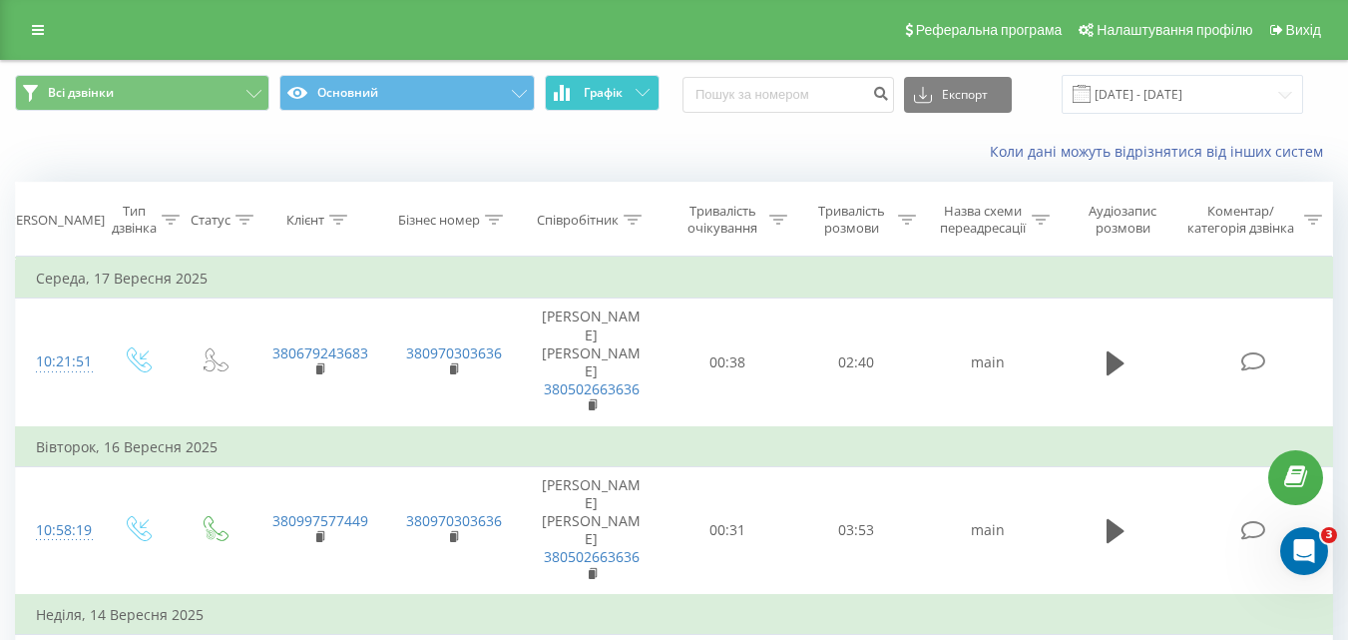
click at [631, 85] on button "Графік" at bounding box center [602, 93] width 115 height 36
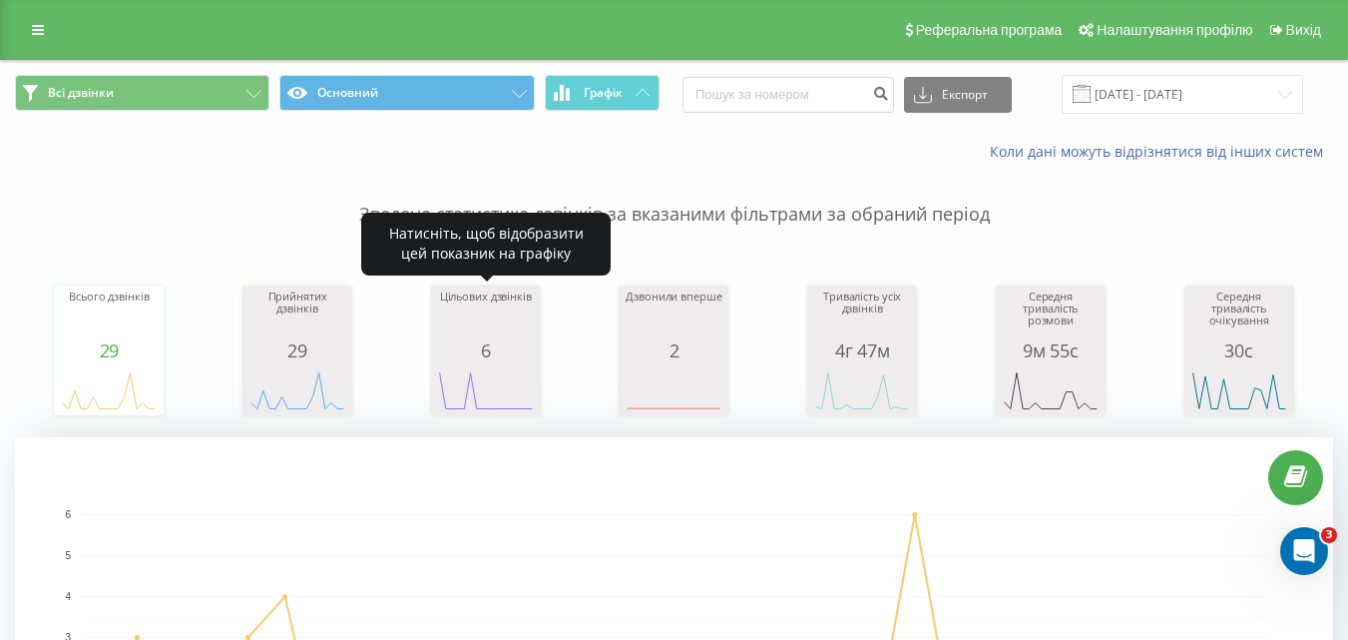
click at [479, 354] on div "6" at bounding box center [486, 350] width 100 height 20
click at [511, 360] on icon "A chart." at bounding box center [486, 390] width 100 height 60
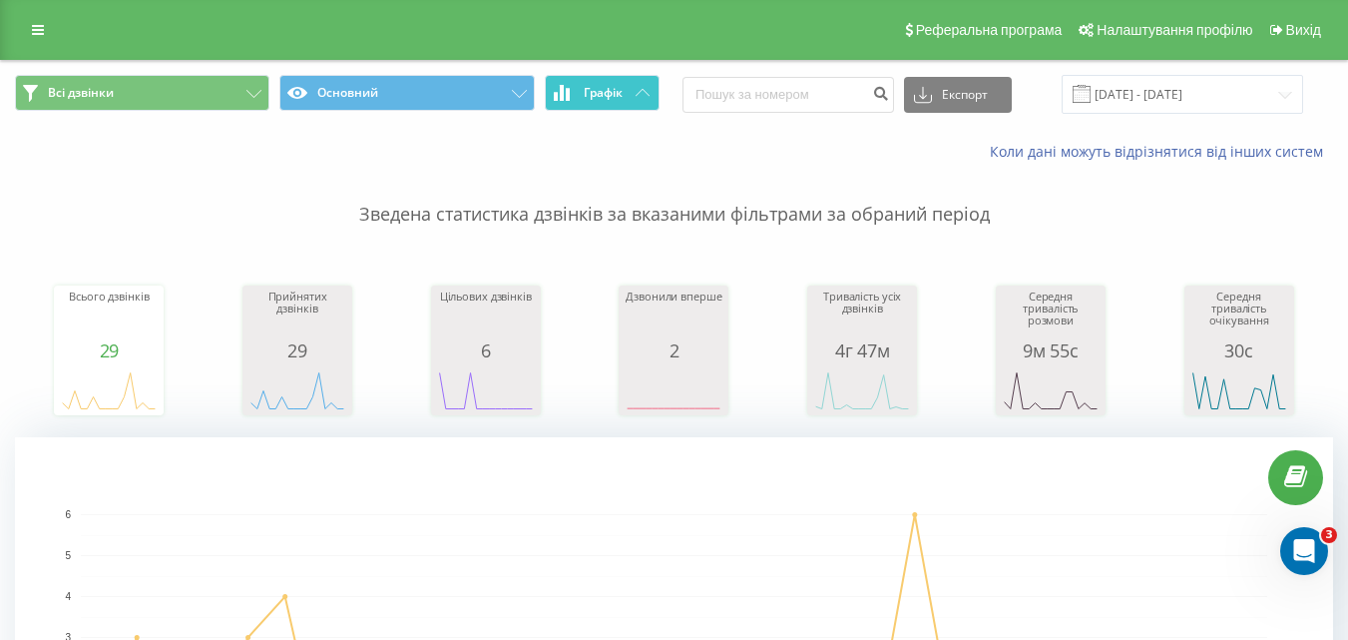
click at [612, 94] on span "Графік" at bounding box center [603, 93] width 39 height 14
